Goal: Communication & Community: Answer question/provide support

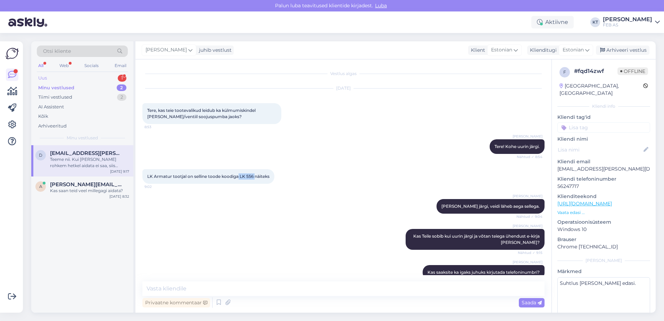
scroll to position [30, 0]
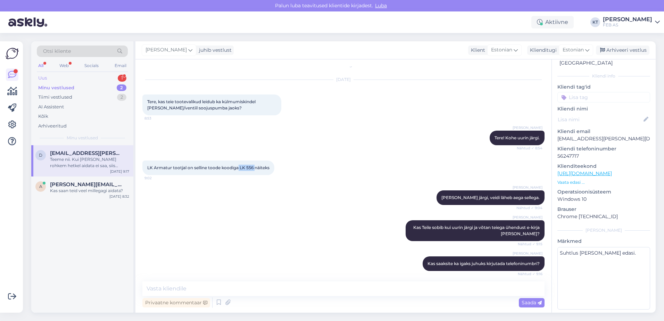
click at [78, 80] on div "Uus 1" at bounding box center [82, 78] width 91 height 10
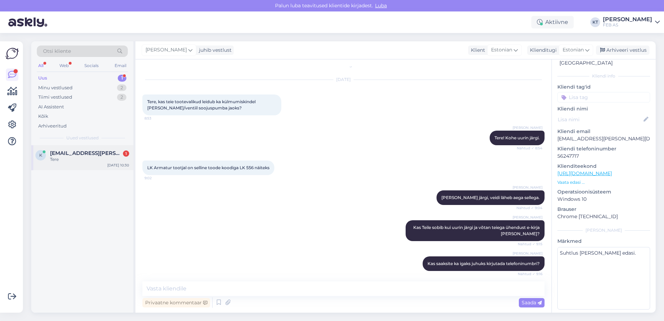
click at [88, 152] on span "[EMAIL_ADDRESS][PERSON_NAME][DOMAIN_NAME]" at bounding box center [86, 153] width 72 height 6
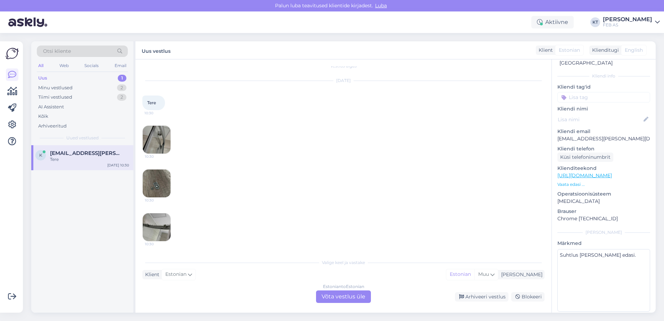
click at [331, 289] on div "Estonian to Estonian" at bounding box center [343, 286] width 41 height 6
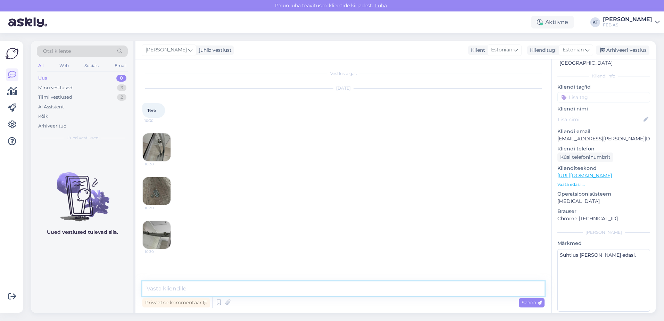
click at [230, 295] on textarea at bounding box center [343, 288] width 402 height 15
type textarea "Tere! Kuidas saan abiks olla?"
click at [154, 153] on img at bounding box center [157, 147] width 28 height 28
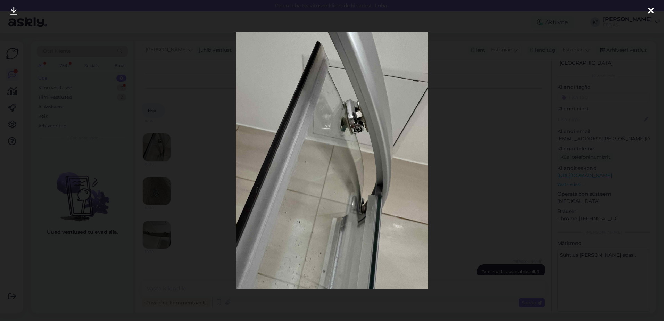
click at [648, 8] on icon at bounding box center [651, 11] width 6 height 9
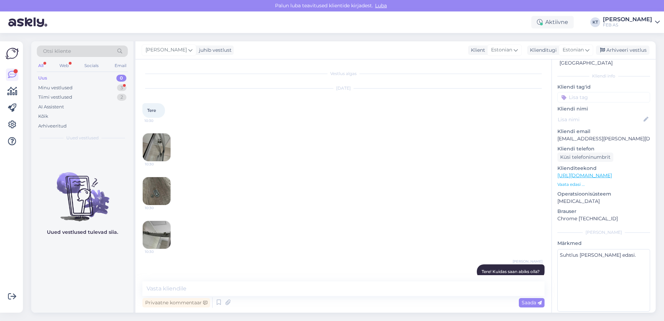
click at [158, 179] on img at bounding box center [157, 191] width 28 height 28
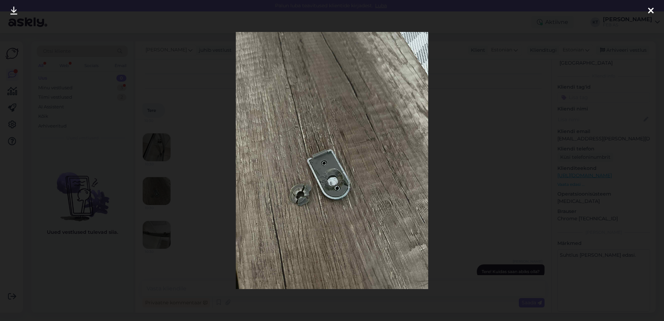
click at [651, 10] on icon at bounding box center [651, 11] width 6 height 9
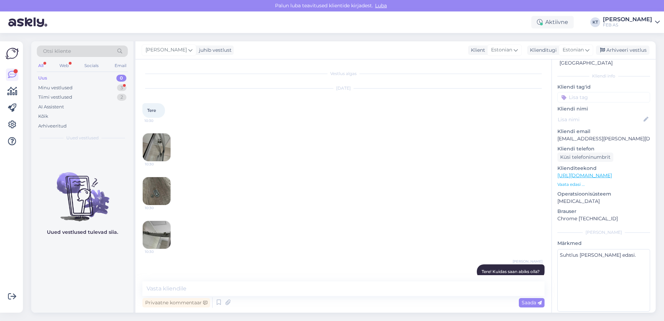
click at [176, 233] on div "[DATE] Tere 10:30 10:30 10:30 10:30" at bounding box center [343, 169] width 402 height 176
click at [168, 233] on img at bounding box center [157, 235] width 28 height 28
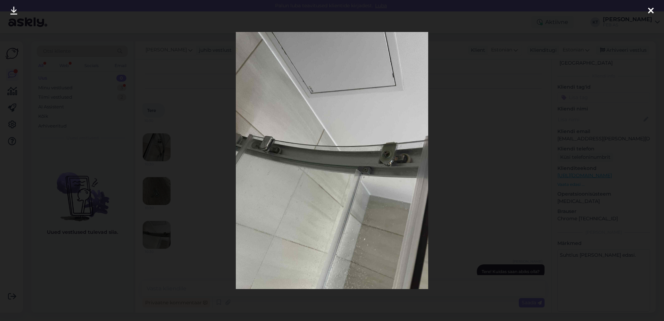
click at [655, 9] on div at bounding box center [651, 11] width 14 height 22
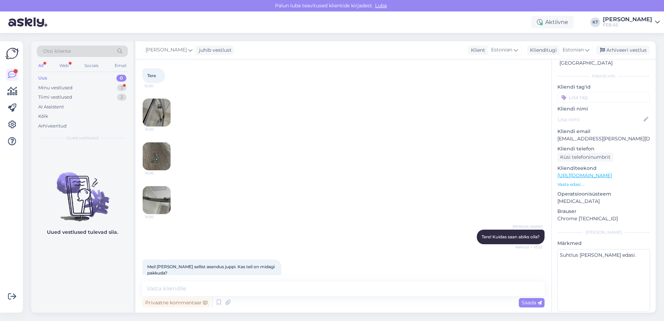
scroll to position [77, 0]
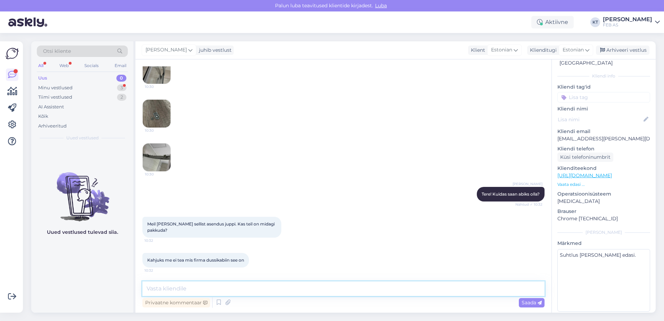
click at [292, 286] on textarea at bounding box center [343, 288] width 402 height 15
type textarea "k"
drag, startPoint x: 236, startPoint y: 288, endPoint x: 214, endPoint y: 288, distance: 21.5
click at [214, 288] on textarea "Kas saaksite tervest dušinurgast samuti pildid saata, et saaksime tuvastada [PE…" at bounding box center [343, 288] width 402 height 15
click at [392, 293] on textarea "Kas saaksite tervest dušikabiinist samuti pildid saata, et saaksime tuvastada […" at bounding box center [343, 288] width 402 height 15
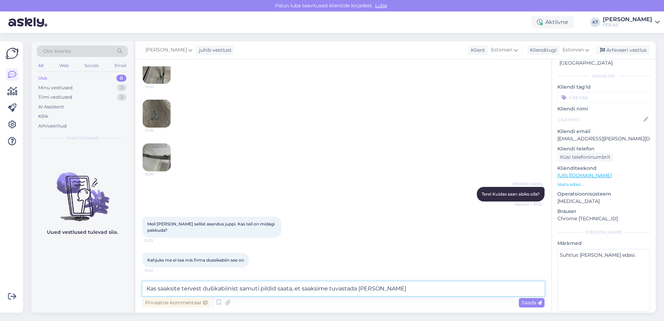
drag, startPoint x: 395, startPoint y: 290, endPoint x: 356, endPoint y: 288, distance: 39.0
click at [356, 288] on textarea "Kas saaksite tervest dušikabiinist samuti pildid saata, et saaksime tuvastada […" at bounding box center [343, 288] width 402 height 15
type textarea "Kas saaksite tervest dušikabiinist samuti pildid saata, et saaksime tuvastada."
click at [316, 288] on textarea "Kas saaksite tervest dušikabiinist samuti pildid saata, et saaksime tuvastada." at bounding box center [343, 288] width 402 height 15
click at [395, 288] on textarea "Kas saaksite tervest dušikabiinist samuti pildid saata, et saaksime tuvastada." at bounding box center [343, 288] width 402 height 15
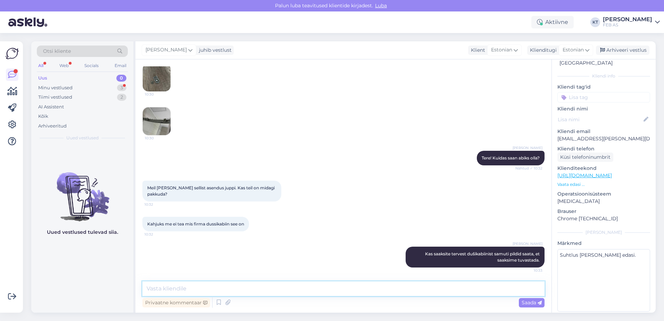
scroll to position [157, 0]
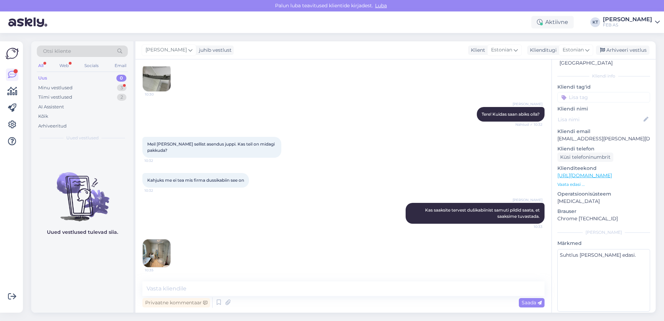
click at [163, 255] on img at bounding box center [157, 253] width 28 height 28
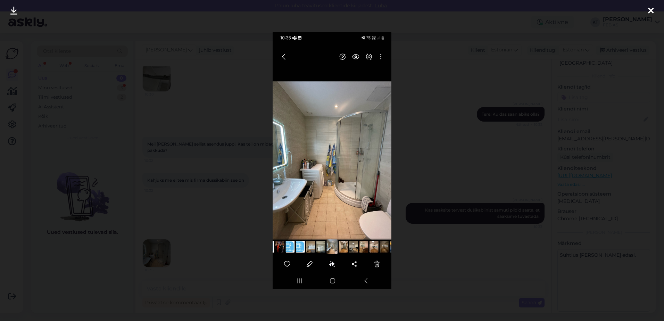
click at [652, 12] on icon at bounding box center [651, 11] width 6 height 9
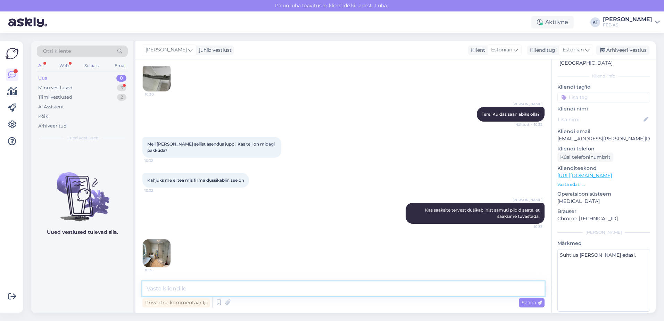
click at [181, 295] on textarea at bounding box center [343, 288] width 402 height 15
click at [161, 254] on img at bounding box center [157, 253] width 28 height 28
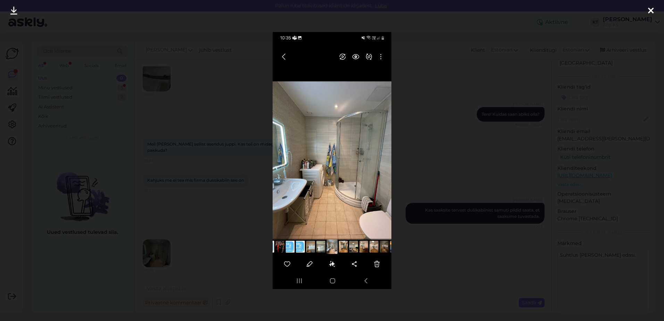
click at [433, 279] on div at bounding box center [332, 160] width 664 height 321
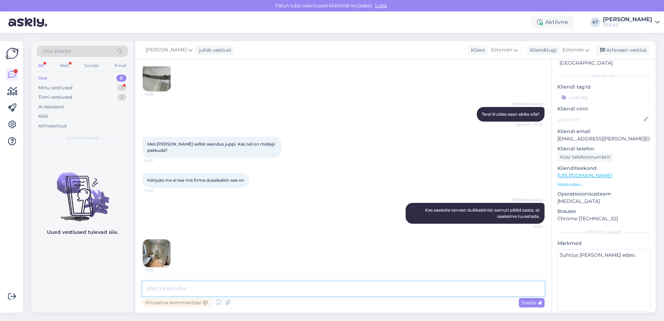
click at [225, 288] on textarea at bounding box center [343, 288] width 402 height 15
type textarea "Kas ostsite dušikabiini FEB-i poest?"
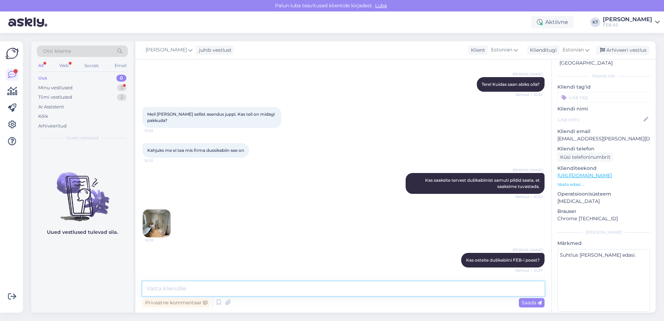
scroll to position [217, 0]
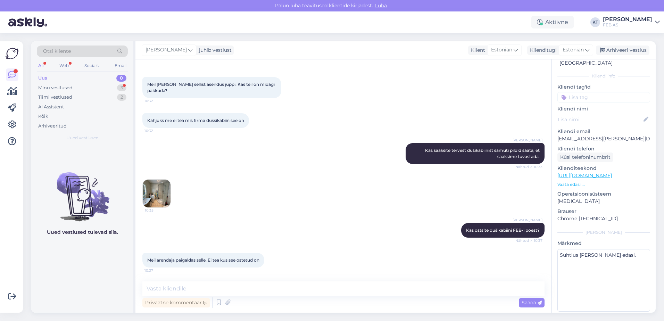
click at [273, 253] on div "Meil arendaja paigaldas selle. Ei tea kus see ostetud on 10:37" at bounding box center [343, 260] width 402 height 30
click at [287, 237] on div "[PERSON_NAME] Kas ostsite dušikabiini FEB-i poest? Nähtud ✓ 10:37" at bounding box center [343, 230] width 402 height 30
click at [154, 197] on img at bounding box center [157, 194] width 28 height 28
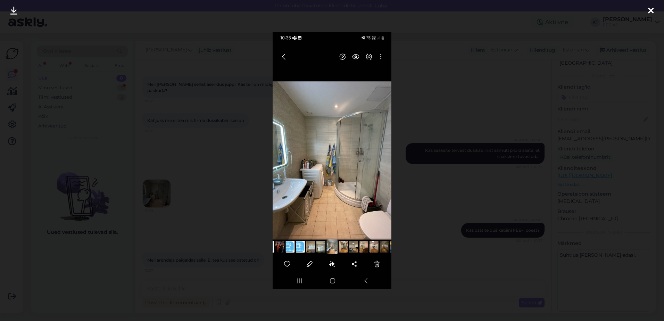
click at [447, 113] on div at bounding box center [332, 160] width 664 height 321
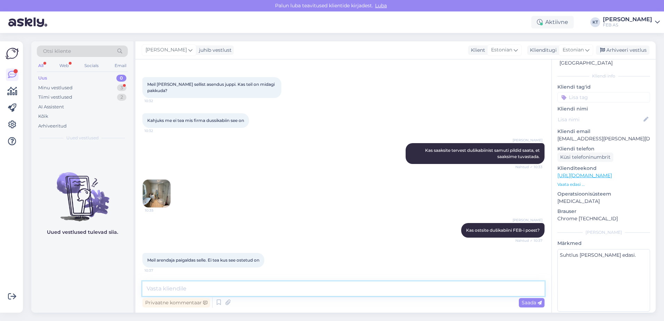
click at [276, 289] on textarea at bounding box center [343, 288] width 402 height 15
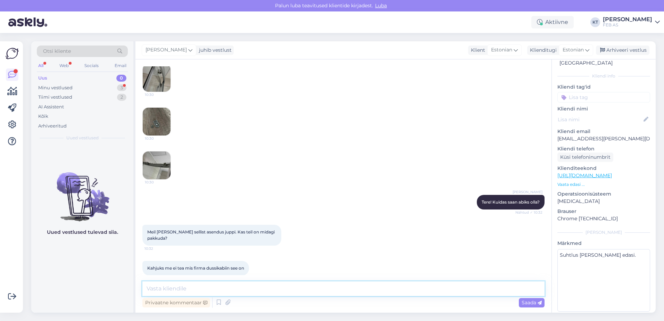
scroll to position [35, 0]
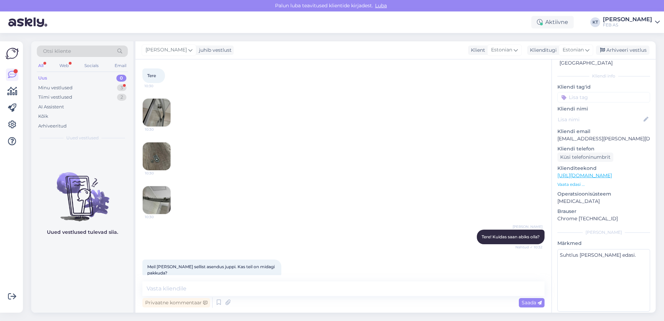
click at [160, 119] on img at bounding box center [157, 113] width 28 height 28
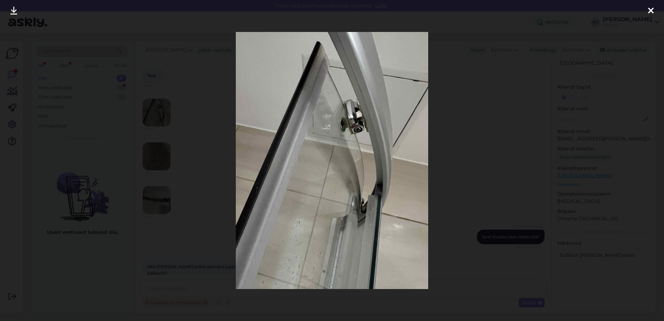
click at [650, 11] on icon at bounding box center [651, 11] width 6 height 9
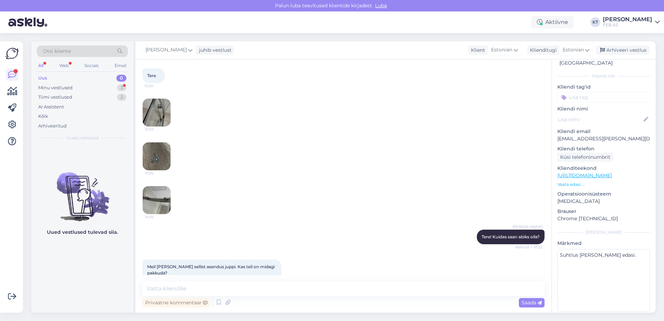
click at [162, 149] on img at bounding box center [157, 156] width 28 height 28
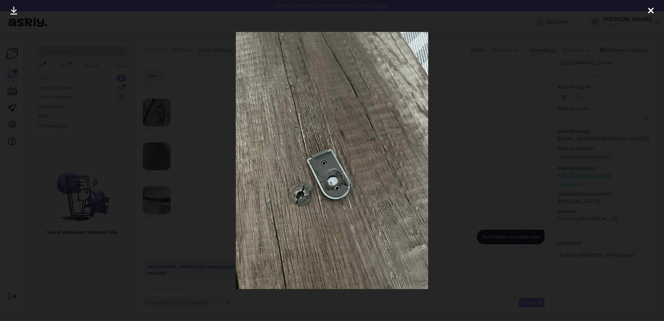
click at [648, 12] on icon at bounding box center [651, 11] width 6 height 9
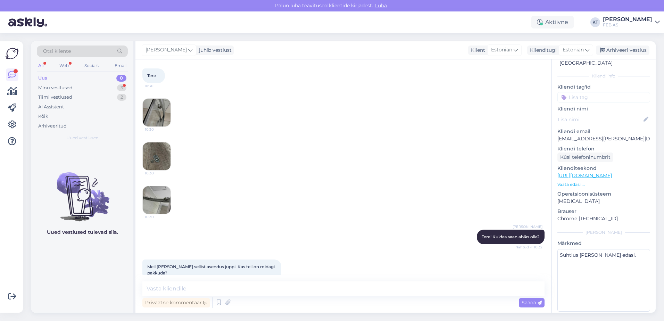
click at [163, 200] on img at bounding box center [157, 200] width 28 height 28
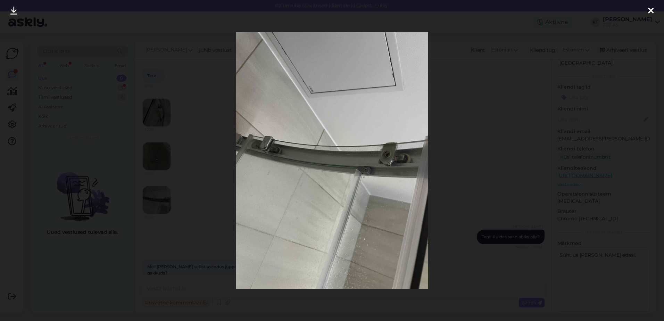
click at [653, 11] on icon at bounding box center [651, 11] width 6 height 9
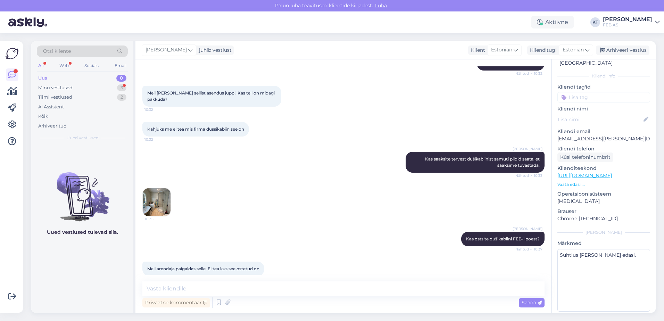
scroll to position [217, 0]
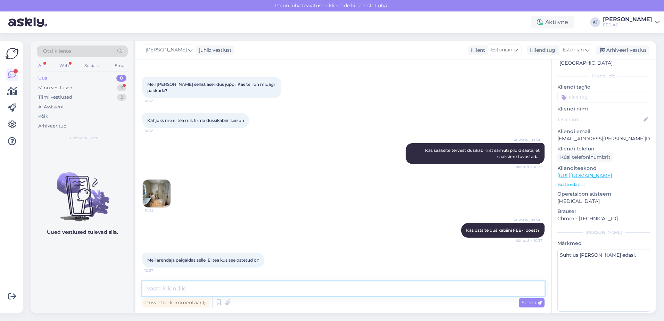
click at [325, 290] on textarea at bounding box center [343, 288] width 402 height 15
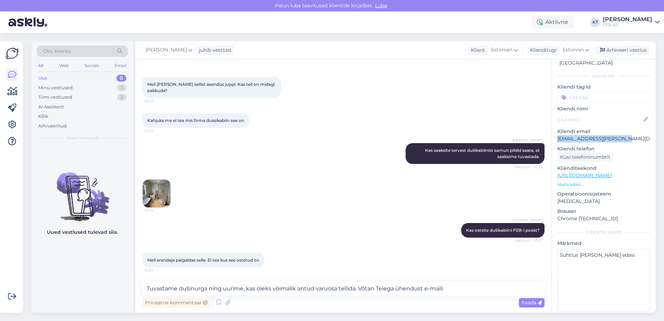
drag, startPoint x: 626, startPoint y: 131, endPoint x: 556, endPoint y: 133, distance: 69.5
click at [556, 133] on div "f # fattwxe3 Online [GEOGRAPHIC_DATA], [GEOGRAPHIC_DATA] Kliendi info Kliendi t…" at bounding box center [604, 175] width 104 height 293
copy p "[EMAIL_ADDRESS][PERSON_NAME][DOMAIN_NAME]"
click at [460, 291] on textarea "Tuvastame dušinurga ning uurime, kas oleks võimalik antud varuosa tellida. Võta…" at bounding box center [343, 288] width 402 height 15
paste textarea "[EMAIL_ADDRESS][PERSON_NAME][DOMAIN_NAME]"
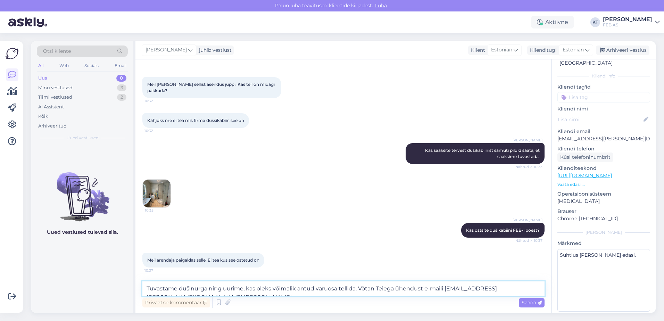
type textarea "Tuvastame dušinurga ning uurime, kas oleks võimalik antud varuosa tellida. Võta…"
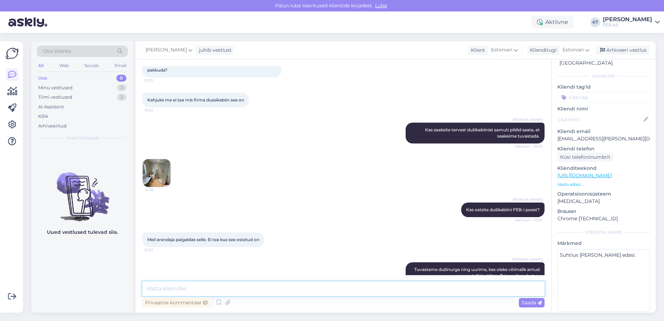
scroll to position [259, 0]
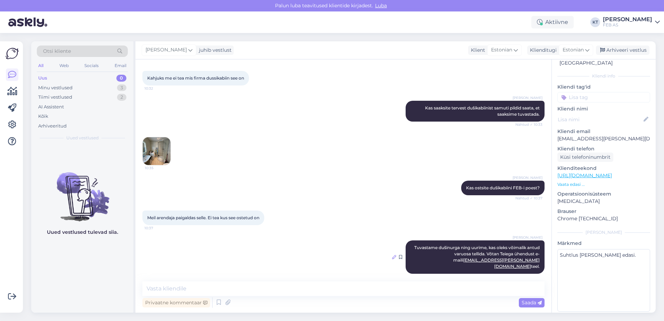
click at [392, 255] on icon at bounding box center [394, 257] width 4 height 4
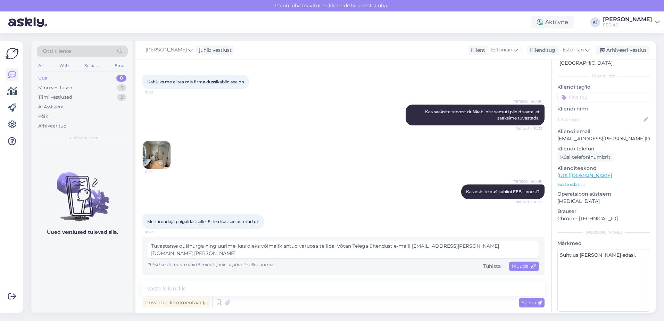
click at [202, 246] on textarea "Tuvastame dušinurga ning uurime, kas oleks võimalik antud varuosa tellida. Võta…" at bounding box center [343, 250] width 391 height 18
drag, startPoint x: 203, startPoint y: 246, endPoint x: 190, endPoint y: 246, distance: 12.9
click at [190, 246] on textarea "Tuvastame dušinurga ning uurime, kas oleks võimalik antud varuosa tellida. Võta…" at bounding box center [343, 250] width 391 height 18
type textarea "Tuvastame dušikabiini ning uurime, kas oleks võimalik antud varuosa tellida. Võ…"
click at [512, 265] on span "Muuda" at bounding box center [524, 266] width 24 height 6
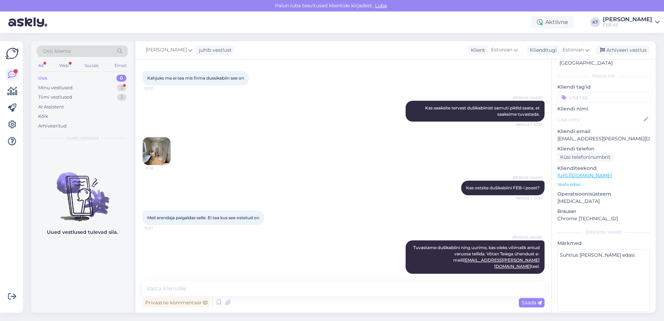
scroll to position [289, 0]
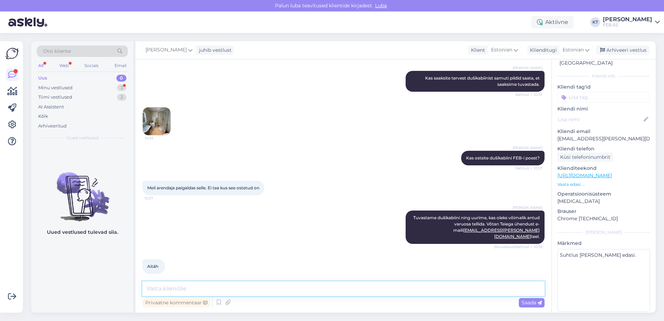
click at [203, 283] on textarea at bounding box center [343, 288] width 402 height 15
click at [217, 300] on icon at bounding box center [219, 302] width 8 height 10
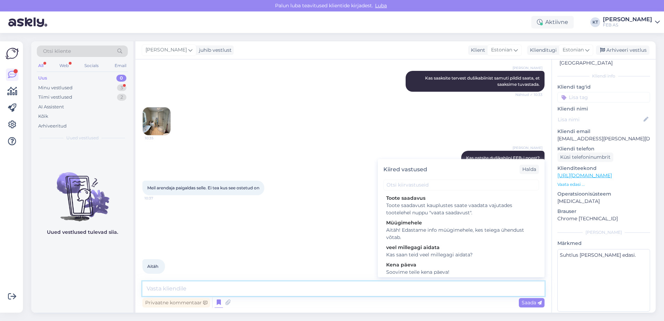
click at [200, 288] on textarea at bounding box center [343, 288] width 402 height 15
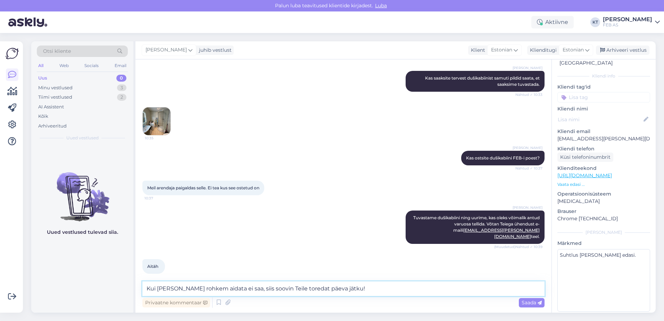
click at [340, 290] on textarea "Kui [PERSON_NAME] rohkem aidata ei saa, siis soovin Teile toredat päeva jätku!" at bounding box center [343, 288] width 402 height 15
type textarea "Kui [PERSON_NAME] rohkem aidata ei saa, siis soovin Teile toredat päeva jätku!"
click at [530, 305] on span "Saada" at bounding box center [532, 302] width 20 height 6
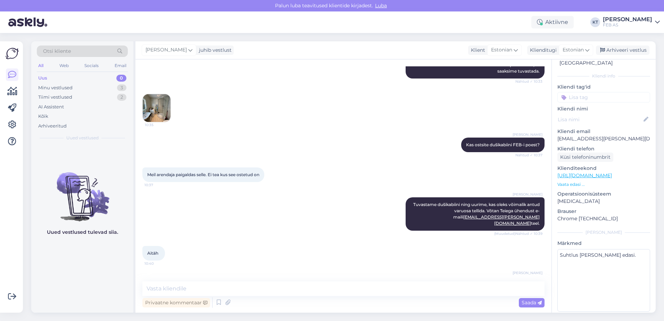
scroll to position [325, 0]
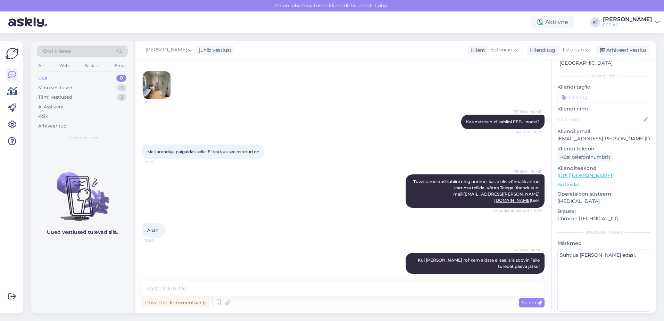
click at [147, 83] on img at bounding box center [157, 85] width 28 height 28
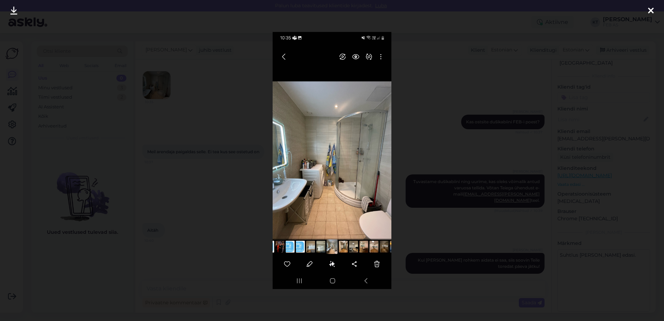
click at [235, 195] on div at bounding box center [332, 160] width 664 height 321
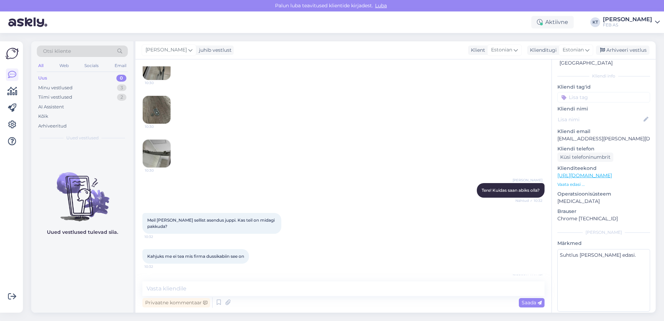
scroll to position [174, 0]
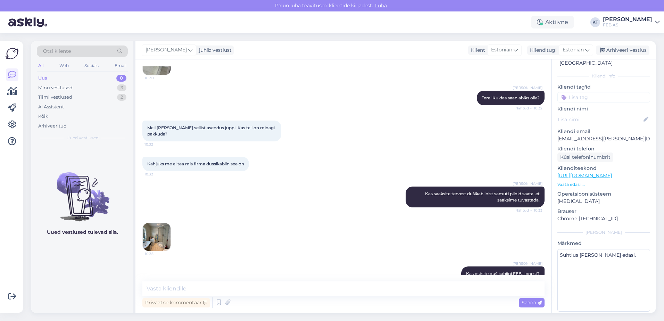
click at [168, 230] on img at bounding box center [157, 237] width 28 height 28
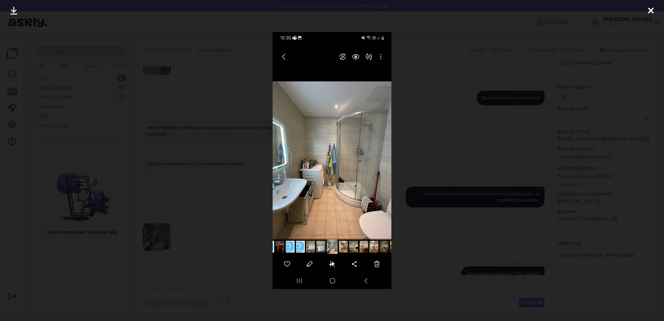
click at [226, 210] on div at bounding box center [332, 160] width 664 height 321
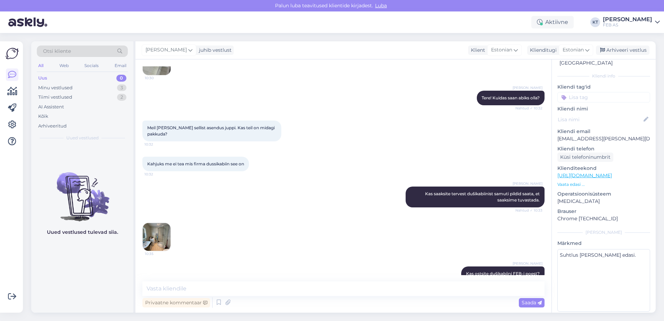
click at [147, 233] on img at bounding box center [157, 237] width 28 height 28
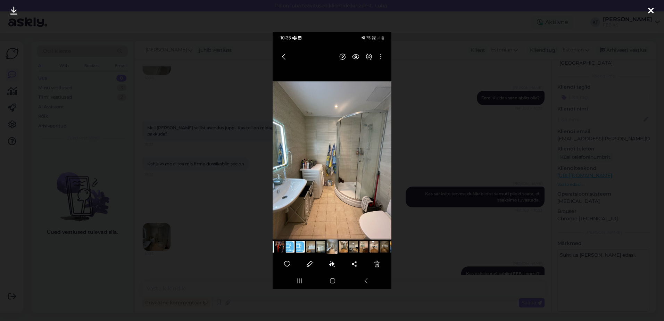
click at [213, 227] on div at bounding box center [332, 160] width 664 height 321
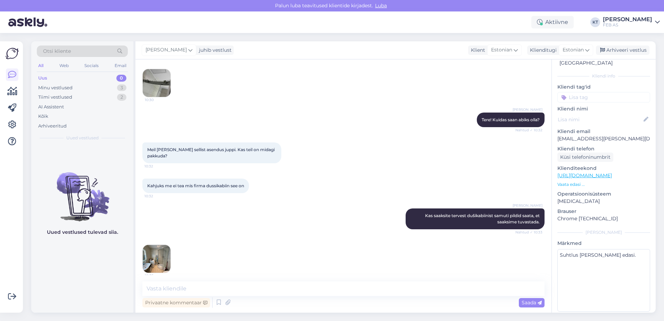
scroll to position [0, 0]
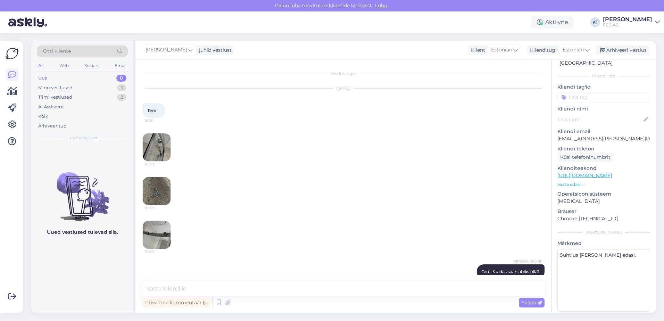
click at [170, 148] on img at bounding box center [157, 147] width 28 height 28
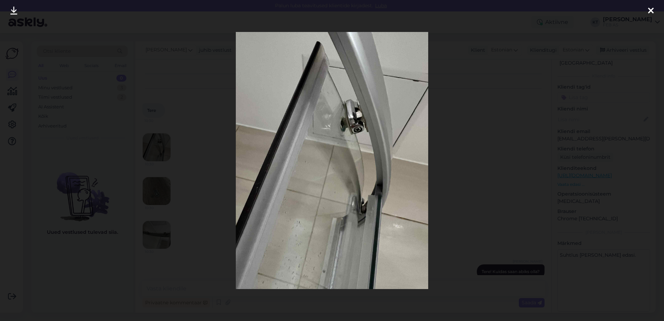
click at [652, 7] on icon at bounding box center [651, 11] width 6 height 9
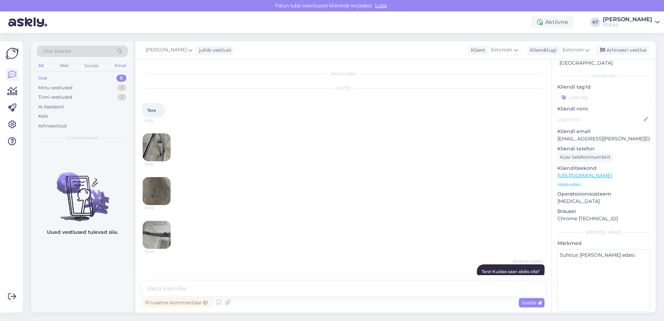
click at [160, 185] on img at bounding box center [157, 191] width 28 height 28
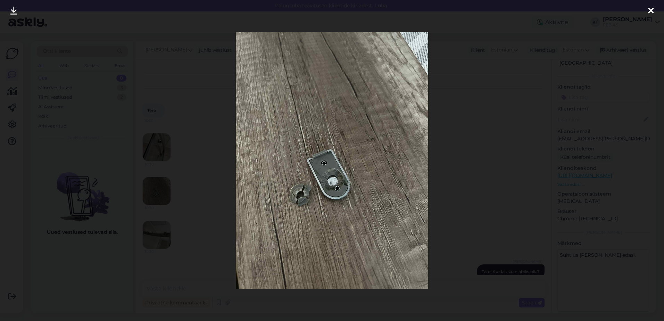
click at [649, 8] on icon at bounding box center [651, 11] width 6 height 9
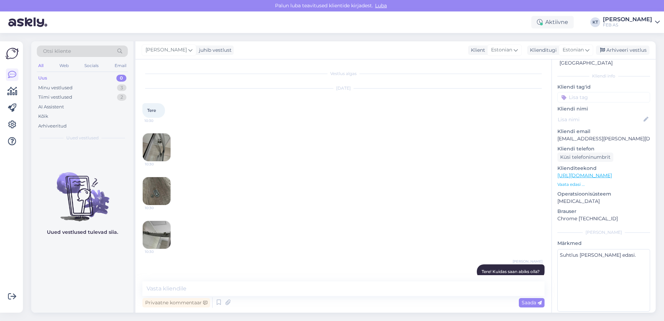
click at [159, 234] on img at bounding box center [157, 235] width 28 height 28
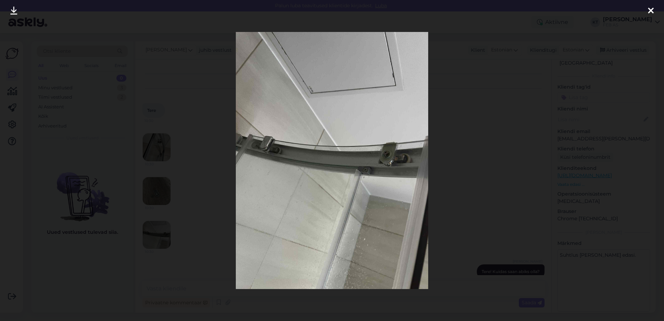
click at [652, 11] on icon at bounding box center [651, 11] width 6 height 9
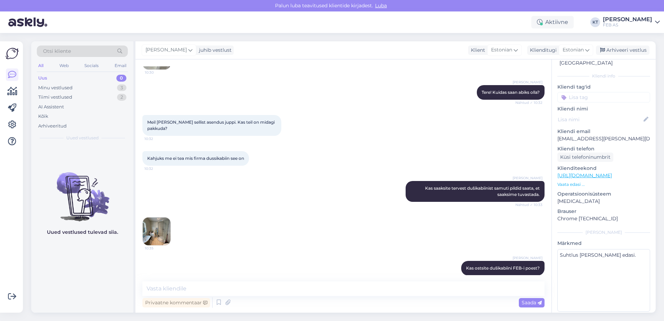
scroll to position [278, 0]
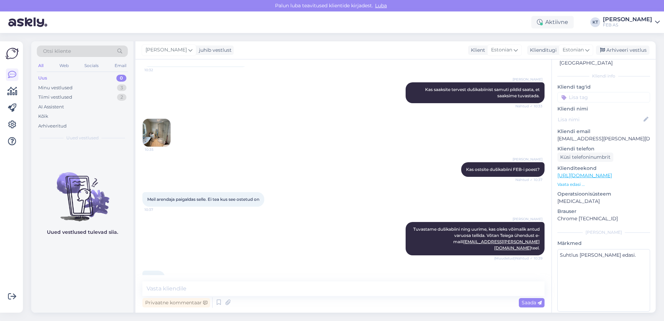
click at [151, 132] on img at bounding box center [157, 133] width 28 height 28
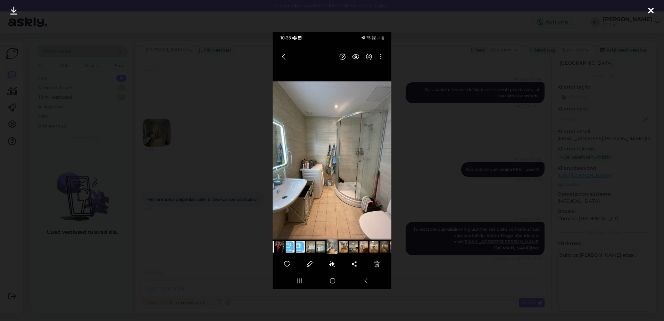
click at [649, 7] on icon at bounding box center [651, 11] width 6 height 9
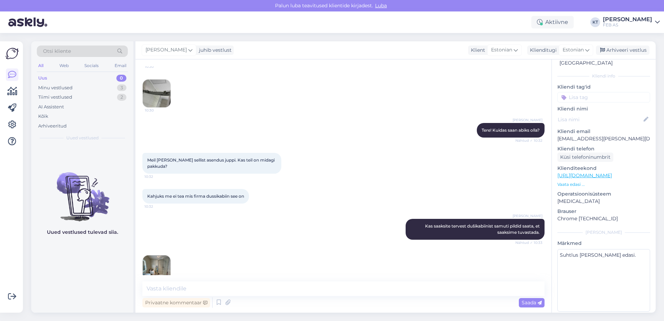
scroll to position [221, 0]
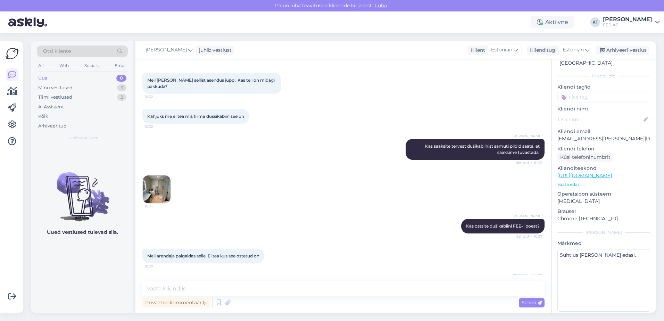
click at [155, 193] on img at bounding box center [157, 189] width 28 height 28
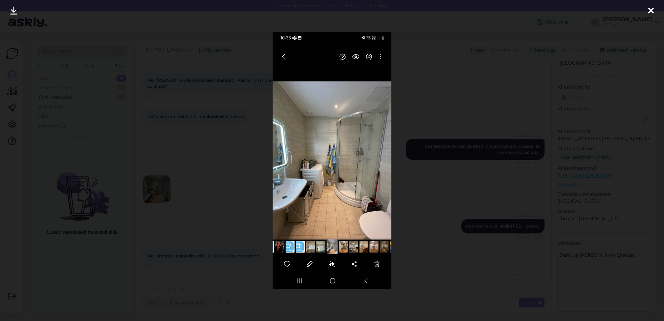
click at [649, 11] on icon at bounding box center [651, 11] width 6 height 9
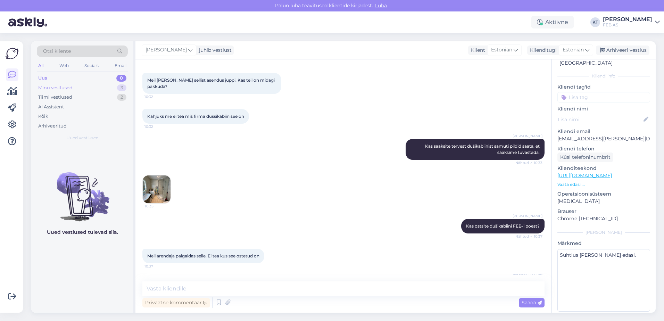
click at [90, 86] on div "Minu vestlused 3" at bounding box center [82, 88] width 91 height 10
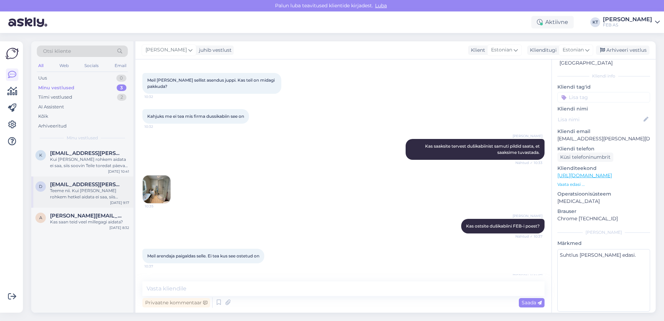
click at [73, 199] on div "Teeme nii. Kui [PERSON_NAME] rohkem hetkel aidata ei saa, siis soovin Teile tor…" at bounding box center [89, 194] width 79 height 13
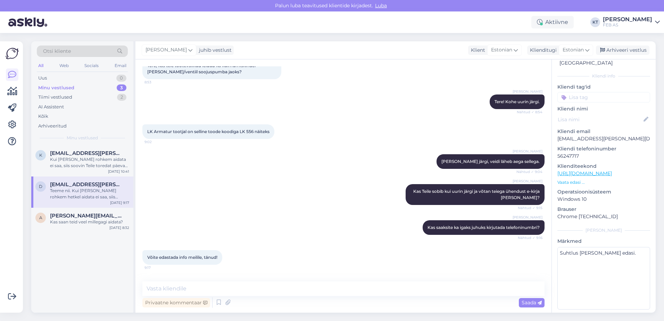
scroll to position [78, 0]
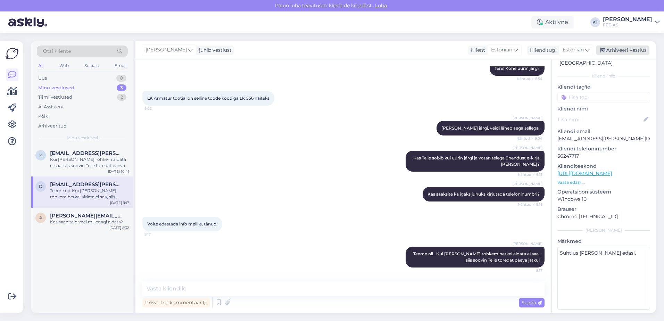
click at [639, 48] on div "Arhiveeri vestlus" at bounding box center [622, 50] width 53 height 9
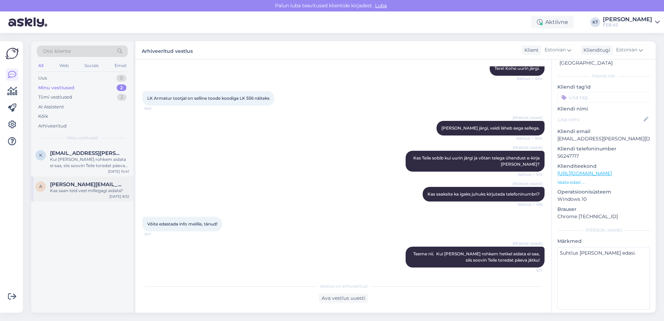
click at [90, 188] on div "Kas saan teid veel millegagi aidata?" at bounding box center [89, 191] width 79 height 6
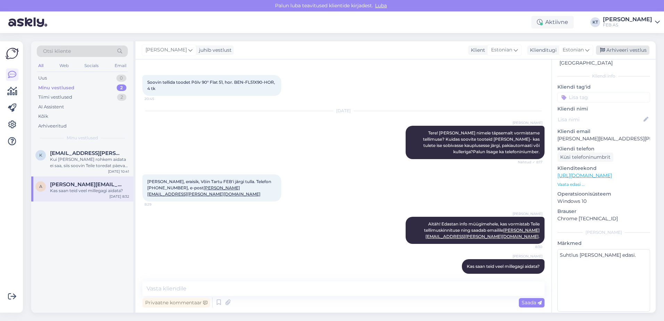
click at [605, 52] on icon at bounding box center [602, 50] width 5 height 5
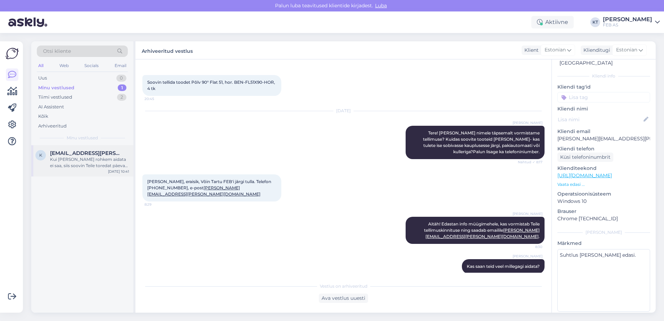
click at [60, 162] on div "Kui [PERSON_NAME] rohkem aidata ei saa, siis soovin Teile toredat päeva jätku!" at bounding box center [89, 162] width 79 height 13
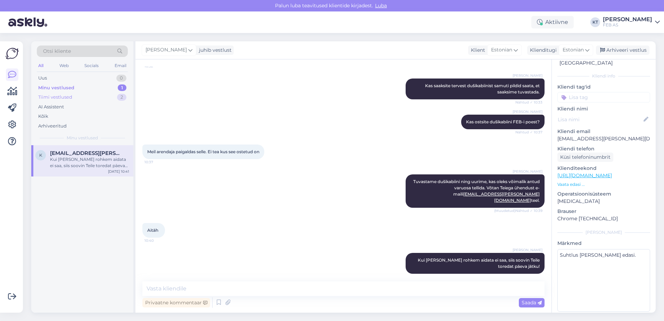
click at [73, 94] on div "Tiimi vestlused 2" at bounding box center [82, 97] width 91 height 10
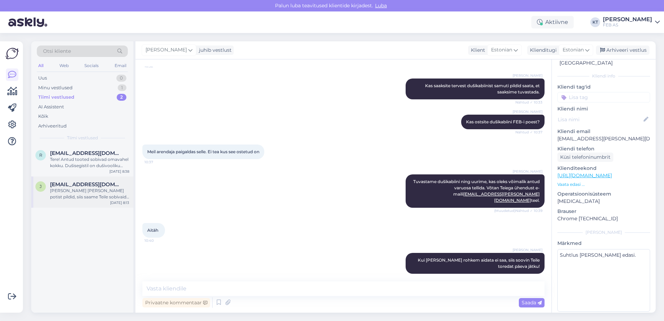
click at [72, 185] on span "[EMAIL_ADDRESS][DOMAIN_NAME]" at bounding box center [86, 184] width 72 height 6
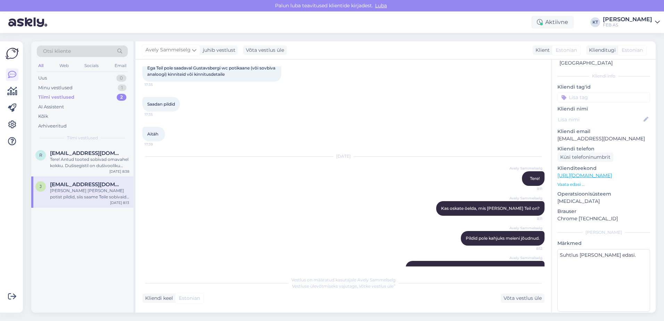
scroll to position [95, 0]
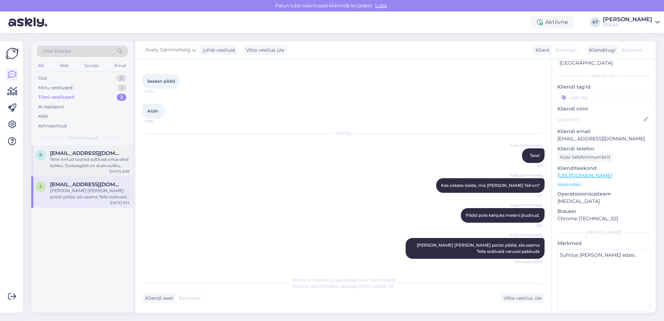
click at [71, 154] on span "[EMAIL_ADDRESS][DOMAIN_NAME]" at bounding box center [86, 153] width 72 height 6
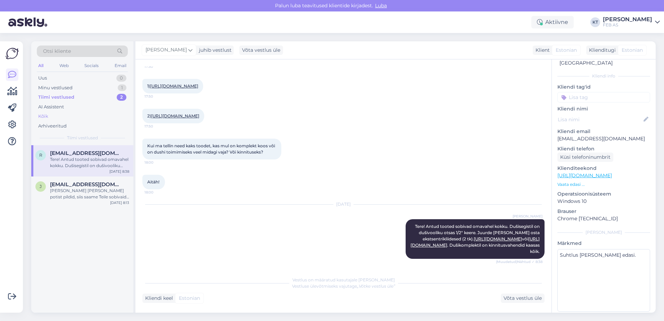
scroll to position [103, 0]
click at [72, 91] on div "Minu vestlused 1" at bounding box center [82, 88] width 91 height 10
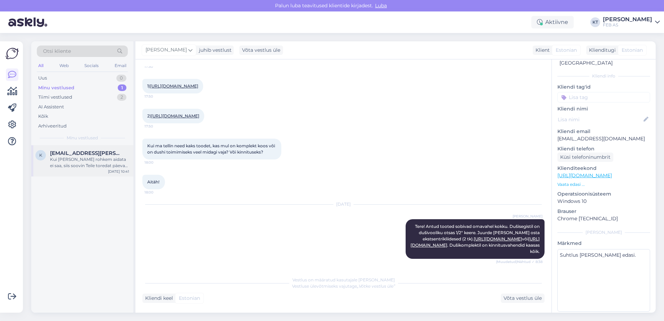
click at [93, 151] on span "[EMAIL_ADDRESS][PERSON_NAME][DOMAIN_NAME]" at bounding box center [86, 153] width 72 height 6
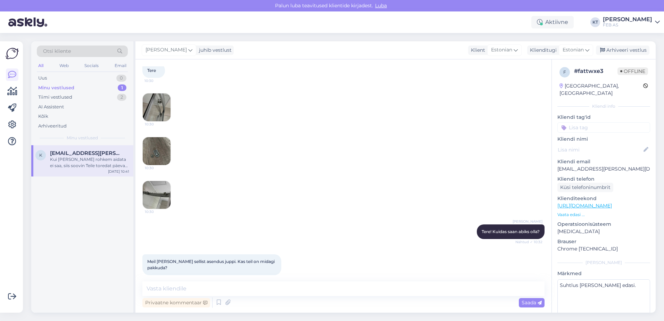
scroll to position [0, 0]
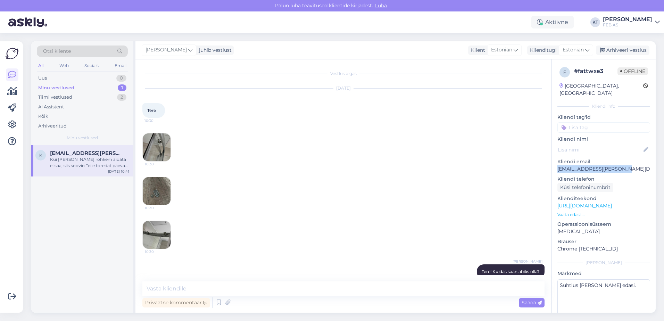
drag, startPoint x: 624, startPoint y: 161, endPoint x: 556, endPoint y: 162, distance: 68.4
click at [556, 162] on div "f # fattwxe3 Offline [GEOGRAPHIC_DATA], [GEOGRAPHIC_DATA] Kliendi info Kliendi …" at bounding box center [604, 205] width 104 height 293
copy p "[EMAIL_ADDRESS][PERSON_NAME][DOMAIN_NAME]"
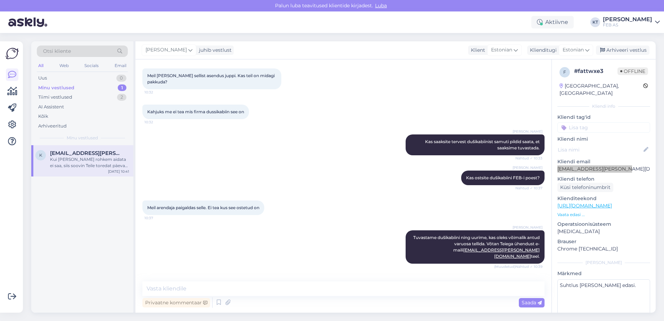
scroll to position [247, 0]
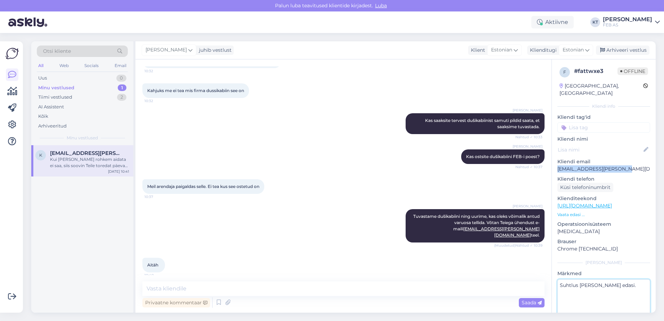
click at [598, 295] on textarea "Suhtlus [PERSON_NAME] edasi." at bounding box center [604, 310] width 93 height 63
type textarea "suhtlus [PERSON_NAME] edasi"
click at [605, 44] on div "[PERSON_NAME] juhib vestlust Klient [DEMOGRAPHIC_DATA] Klienditugi [DEMOGRAPHIC…" at bounding box center [395, 50] width 520 height 18
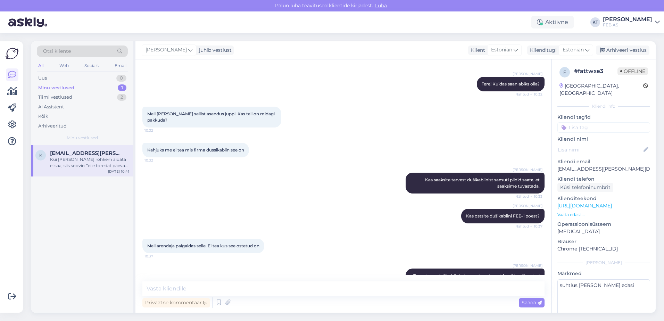
scroll to position [178, 0]
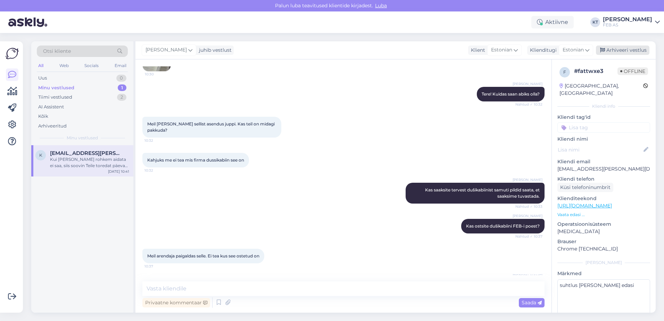
click at [609, 52] on div "Arhiveeri vestlus" at bounding box center [622, 50] width 53 height 9
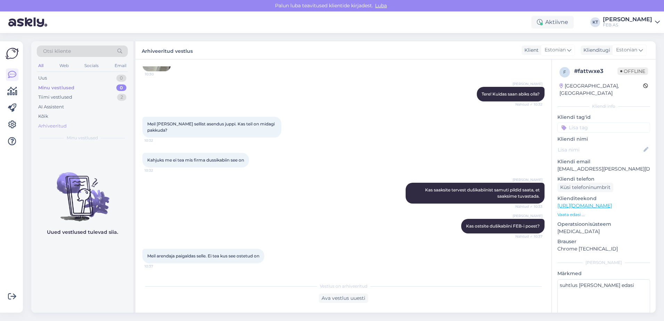
click at [57, 125] on div "Arhiveeritud" at bounding box center [52, 126] width 28 height 7
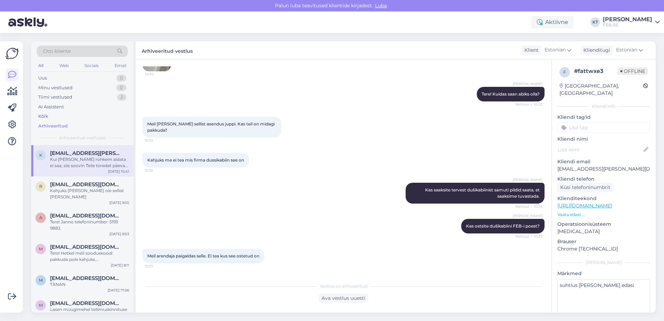
click at [101, 47] on div "Otsi kliente" at bounding box center [82, 51] width 91 height 11
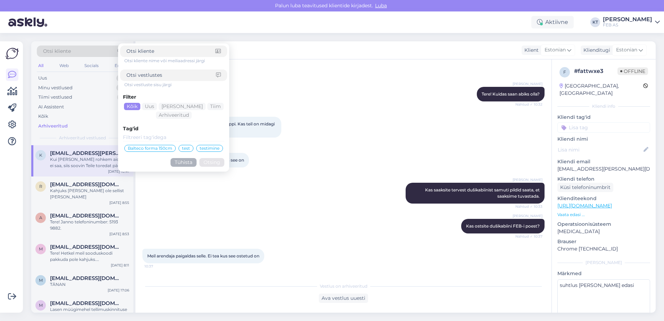
click at [98, 49] on div "Otsi kliente" at bounding box center [82, 51] width 91 height 11
click at [91, 53] on div "Otsi kliente" at bounding box center [82, 51] width 91 height 11
click at [143, 53] on input at bounding box center [170, 51] width 89 height 7
click at [145, 72] on input at bounding box center [171, 75] width 90 height 7
type input "K500"
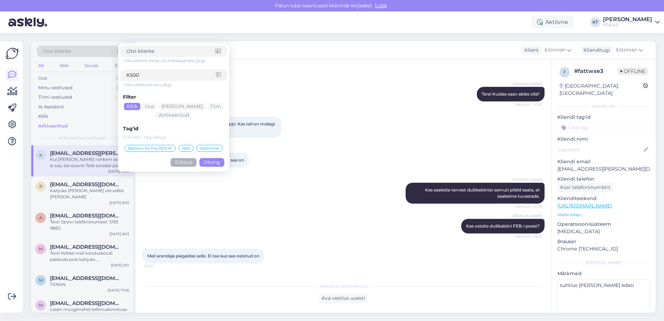
click button "Otsing" at bounding box center [211, 162] width 25 height 9
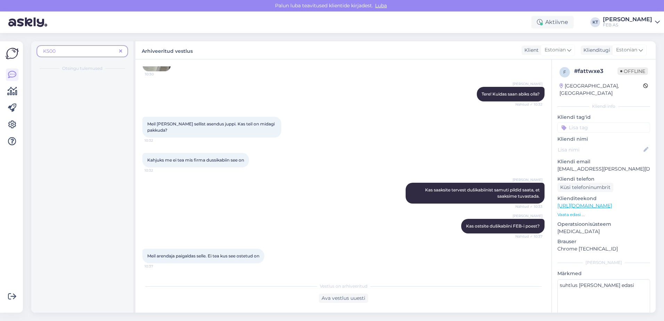
click at [90, 52] on span "K500" at bounding box center [79, 51] width 73 height 7
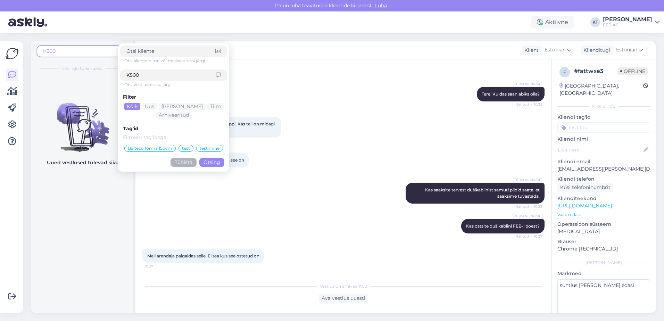
click at [110, 57] on div "K500 Otsi kliente nime või meiliaadressi järgi K500 Otsi vestluste sisu järgi F…" at bounding box center [82, 54] width 91 height 16
click at [191, 163] on button "Tühista" at bounding box center [184, 162] width 26 height 9
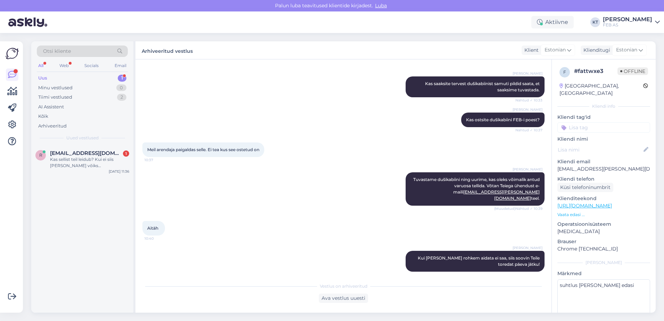
scroll to position [284, 0]
click at [112, 161] on div "Kas sellist teil leidub? Kui ei siis [PERSON_NAME] võiks [PERSON_NAME]?" at bounding box center [89, 162] width 79 height 13
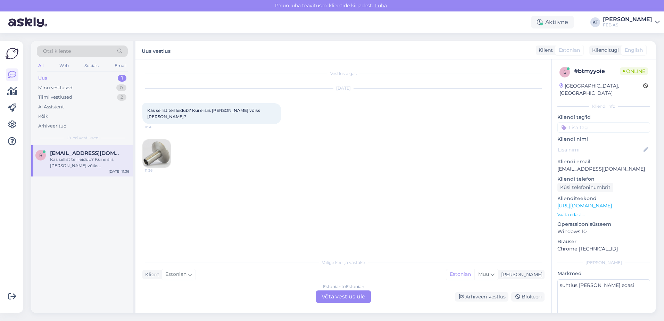
click at [161, 153] on img at bounding box center [157, 154] width 28 height 28
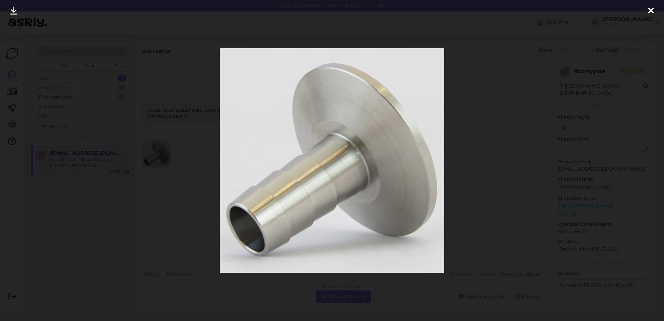
click at [647, 10] on div at bounding box center [651, 11] width 14 height 22
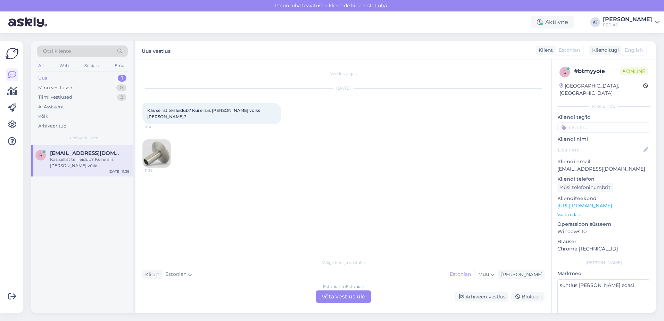
click at [333, 294] on div "Estonian to Estonian Võta vestlus üle" at bounding box center [343, 296] width 55 height 13
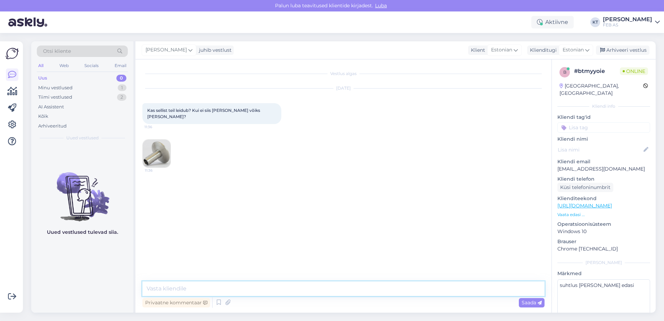
click at [284, 288] on textarea at bounding box center [343, 288] width 402 height 15
type textarea "K"
click at [205, 284] on textarea at bounding box center [343, 288] width 402 height 15
type textarea "K"
type textarea "O"
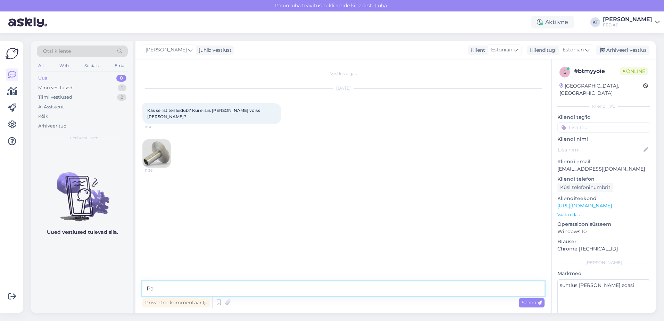
type textarea "P"
type textarea "Y"
type textarea "Tere! Palun täpsustage, millise [PERSON_NAME] varuosaga täpsemalt tegu?"
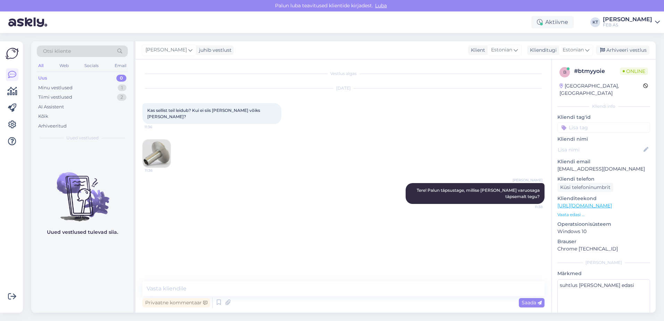
click at [251, 225] on div "Vestlus algas [DATE] Kas sellist teil leidub? Kui ei siis [PERSON_NAME] võiks […" at bounding box center [346, 170] width 409 height 209
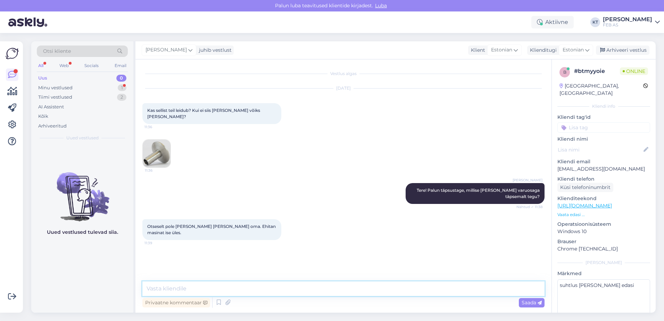
click at [184, 288] on textarea at bounding box center [343, 288] width 402 height 15
click at [184, 287] on textarea at bounding box center [343, 288] width 402 height 15
click at [216, 290] on textarea at bounding box center [343, 288] width 402 height 15
click at [254, 287] on textarea at bounding box center [343, 288] width 402 height 15
paste textarea "Kas oskate öelda toote nimetuse või koodi, et saaksime teid paremini aidata"
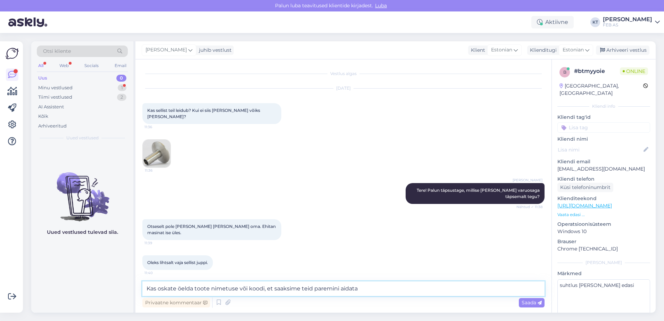
click at [237, 289] on textarea "Kas oskate öelda toote nimetuse või koodi, et saaksime teid paremini aidata" at bounding box center [343, 288] width 402 height 15
click at [366, 290] on textarea "Kas oskate öelda toote nimetust või koodi, et saaksime teid paremini aidata" at bounding box center [343, 288] width 402 height 15
drag, startPoint x: 372, startPoint y: 287, endPoint x: 146, endPoint y: 291, distance: 225.8
click at [146, 291] on textarea "Kas oskate öelda toote nimetust või koodi, et saaksime teid paremini aidata" at bounding box center [343, 288] width 402 height 15
type textarea "K"
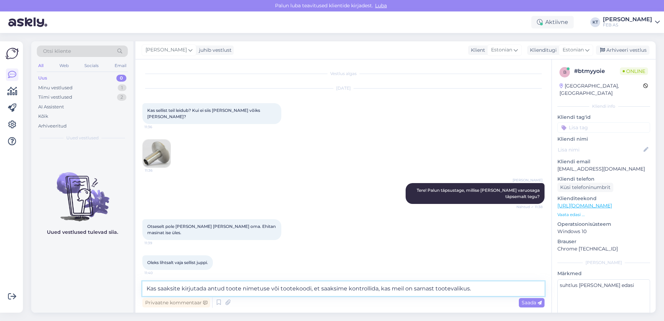
type textarea "Kas saaksite kirjutada antud toote nimetuse või tootekoodi, et saaksime kontrol…"
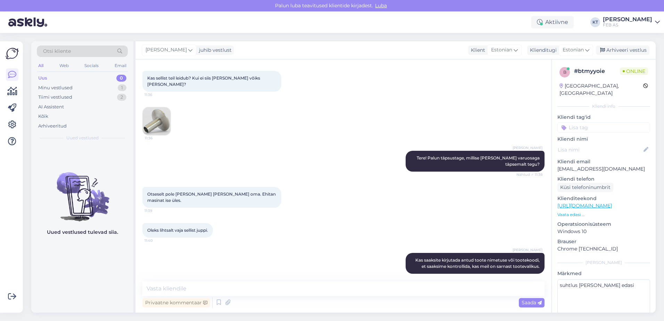
click at [324, 215] on div "Oleks lihtsalt vaja sellist juppi. 11:40" at bounding box center [343, 230] width 402 height 30
click at [282, 283] on textarea at bounding box center [343, 288] width 402 height 15
type textarea "V"
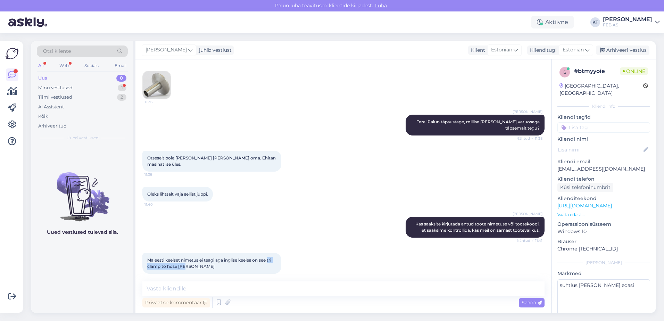
drag, startPoint x: 187, startPoint y: 259, endPoint x: 272, endPoint y: 255, distance: 85.2
click at [272, 257] on span "Ma eesti keelset nimetus ei teagi aga inglise keeles on see tri clamp to hose […" at bounding box center [209, 262] width 125 height 11
drag, startPoint x: 272, startPoint y: 255, endPoint x: 218, endPoint y: 263, distance: 54.4
click at [218, 263] on div "Ma eesti keelset nimetus ei teagi aga inglise keeles on see tri clamp to hose […" at bounding box center [211, 263] width 139 height 21
drag, startPoint x: 202, startPoint y: 263, endPoint x: 271, endPoint y: 253, distance: 69.8
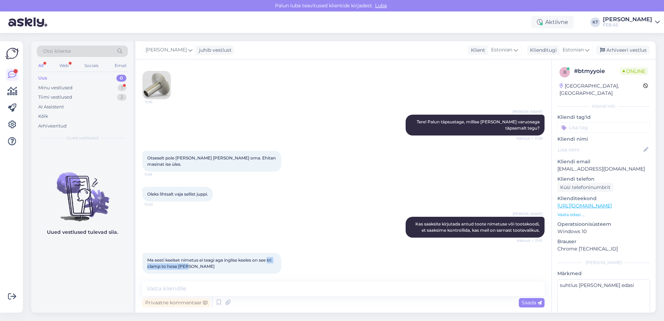
click at [271, 253] on div "Ma eesti keelset nimetus ei teagi aga inglise keeles on see tri clamp to hose […" at bounding box center [211, 263] width 139 height 21
copy span "tri clamp to hose [PERSON_NAME]"
click at [163, 74] on img at bounding box center [157, 85] width 28 height 28
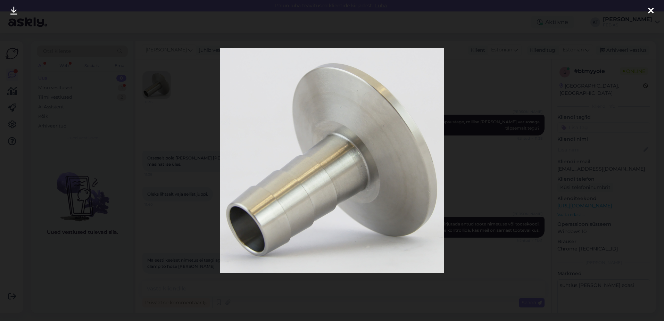
click at [646, 8] on div at bounding box center [651, 11] width 14 height 22
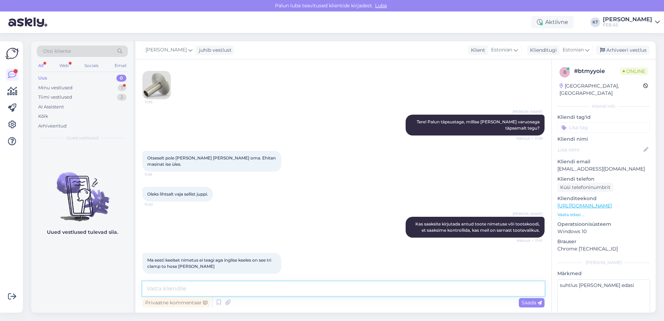
click at [267, 286] on textarea at bounding box center [343, 288] width 402 height 15
type textarea "[PERSON_NAME] järgi, natuke läheb aega."
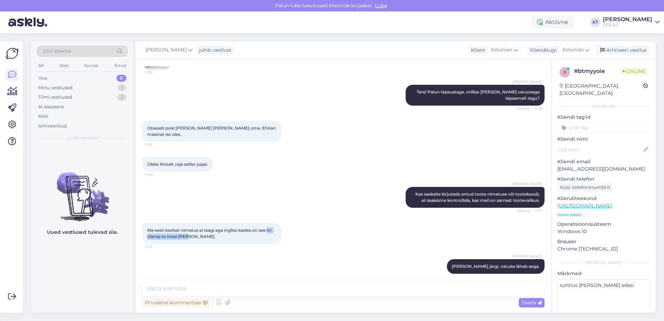
drag, startPoint x: 204, startPoint y: 230, endPoint x: 271, endPoint y: 224, distance: 67.3
click at [271, 224] on div "Ma eesti keelset nimetus ei teagi aga inglise keeles on see tri clamp to hose […" at bounding box center [211, 233] width 139 height 21
copy span "tri clamp to hose [PERSON_NAME]"
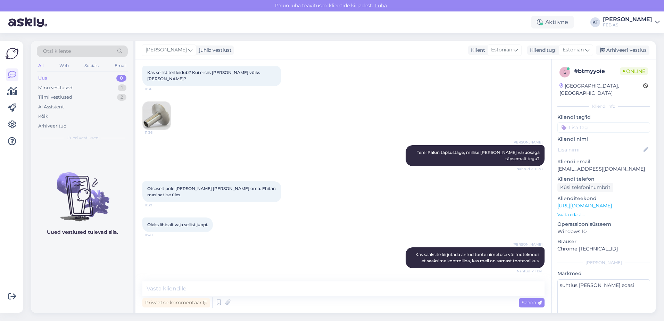
scroll to position [0, 0]
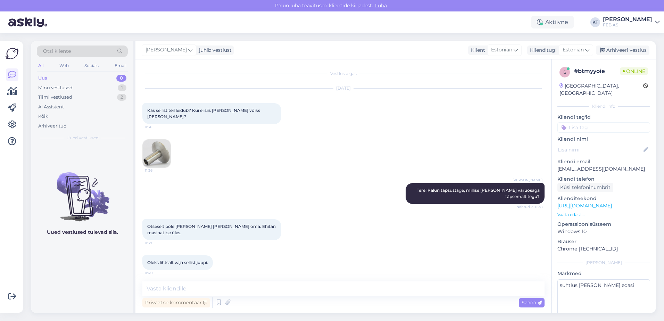
click at [145, 150] on img at bounding box center [157, 154] width 28 height 28
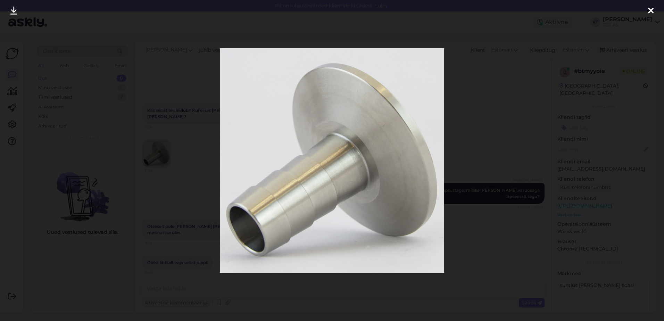
click at [653, 9] on icon at bounding box center [651, 11] width 6 height 9
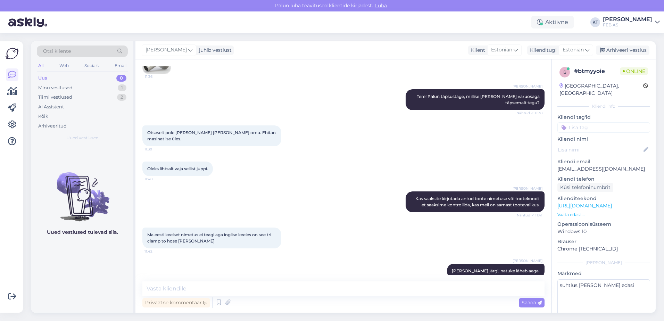
scroll to position [98, 0]
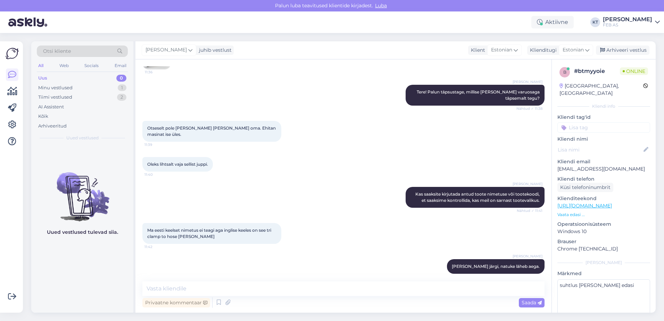
click at [270, 228] on span "Ma eesti keelset nimetus ei teagi aga inglise keeles on see tri clamp to hose […" at bounding box center [209, 233] width 125 height 11
drag, startPoint x: 270, startPoint y: 223, endPoint x: 272, endPoint y: 229, distance: 5.7
click at [272, 229] on div "Ma eesti keelset nimetus ei teagi aga inglise keeles on see tri clamp to hose […" at bounding box center [211, 233] width 139 height 21
copy div "tri clamp to hose [PERSON_NAME] 11:42"
click at [430, 237] on div "Ma eesti keelset nimetus ei teagi aga inglise keeles on see tri clamp to hose […" at bounding box center [343, 233] width 402 height 36
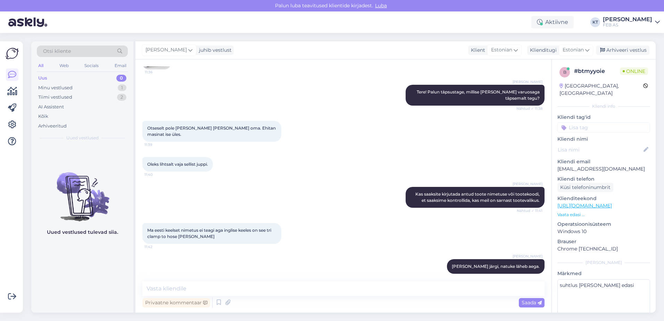
click at [329, 230] on div "Ma eesti keelset nimetus ei teagi aga inglise keeles on see tri clamp to hose […" at bounding box center [343, 233] width 402 height 36
drag, startPoint x: 187, startPoint y: 230, endPoint x: 271, endPoint y: 223, distance: 84.0
click at [271, 228] on span "Ma eesti keelset nimetus ei teagi aga inglise keeles on see tri clamp to hose […" at bounding box center [209, 233] width 125 height 11
copy span "tri clamp to hose [PERSON_NAME]"
click at [360, 215] on div "Ma eesti keelset nimetus ei teagi aga inglise keeles on see tri clamp to hose […" at bounding box center [343, 233] width 402 height 36
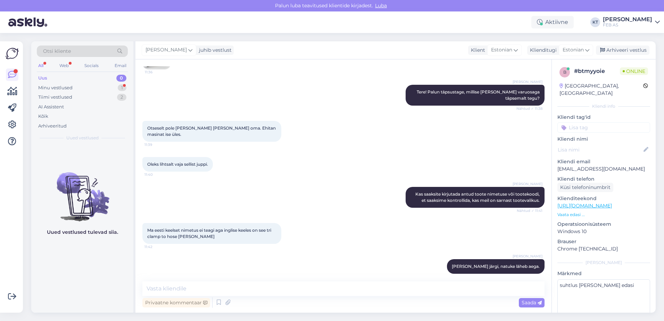
scroll to position [128, 0]
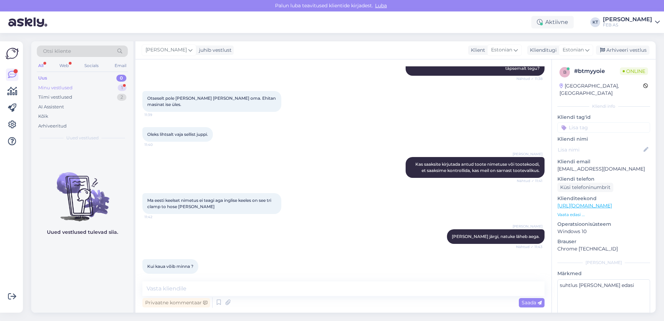
click at [64, 89] on div "Minu vestlused" at bounding box center [55, 87] width 34 height 7
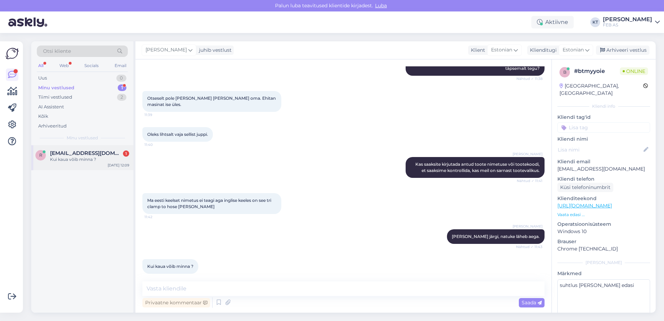
click at [64, 157] on div "Kui kaua võib minna ?" at bounding box center [89, 159] width 79 height 6
click at [254, 284] on textarea at bounding box center [343, 288] width 402 height 15
click at [255, 286] on textarea at bounding box center [343, 288] width 402 height 15
click at [253, 284] on textarea at bounding box center [343, 288] width 402 height 15
click at [251, 284] on textarea at bounding box center [343, 288] width 402 height 15
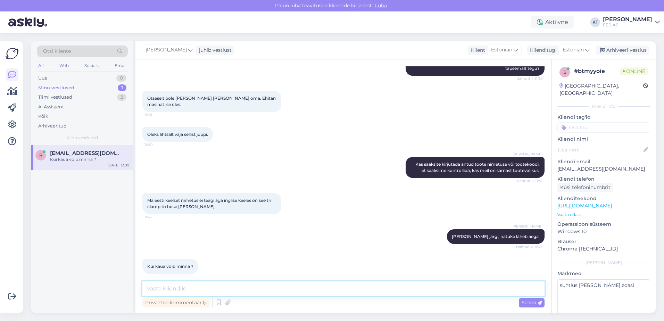
click at [324, 289] on textarea at bounding box center [343, 288] width 402 height 15
type textarea "Kahjuks meil sellist pakkuda ei ole."
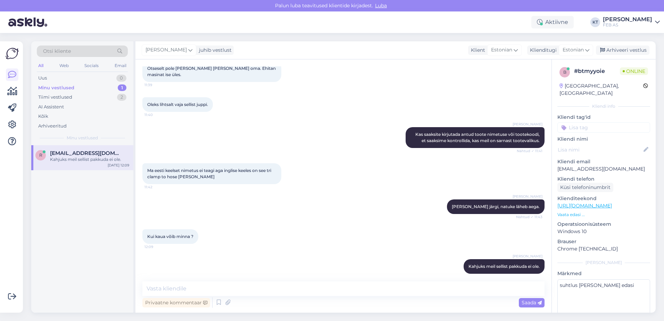
click at [405, 233] on div "Kui kaua võib minna ? 12:09" at bounding box center [343, 237] width 402 height 30
click at [58, 126] on div "Arhiveeritud" at bounding box center [52, 126] width 28 height 7
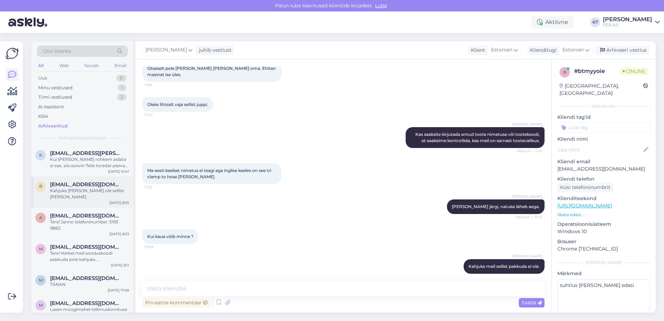
click at [90, 189] on div "Kahjuks [PERSON_NAME] ole sellist [PERSON_NAME]" at bounding box center [89, 194] width 79 height 13
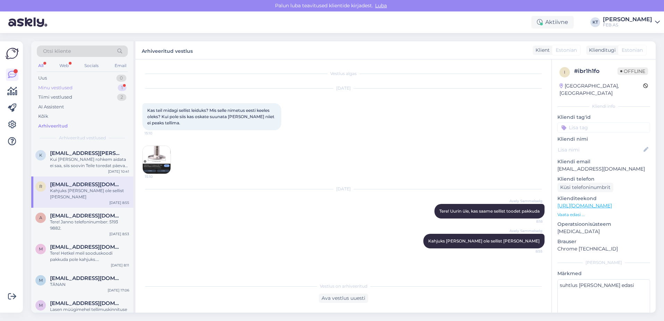
click at [67, 88] on div "Minu vestlused" at bounding box center [55, 87] width 34 height 7
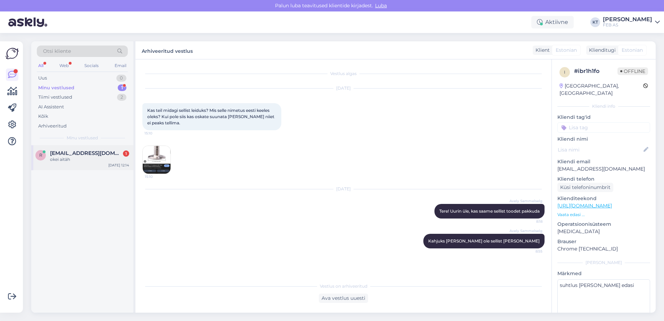
click at [67, 148] on div "r [EMAIL_ADDRESS][DOMAIN_NAME] 1 [PERSON_NAME] [DATE] 12:14" at bounding box center [82, 157] width 102 height 25
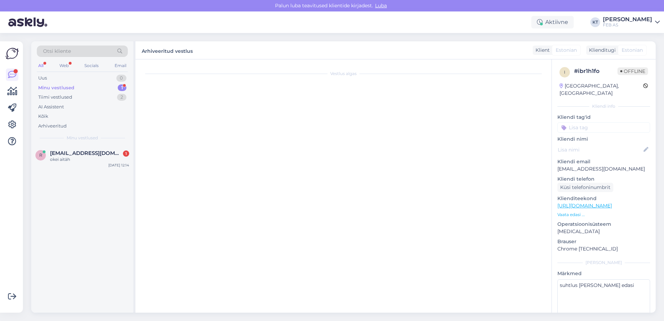
scroll to position [188, 0]
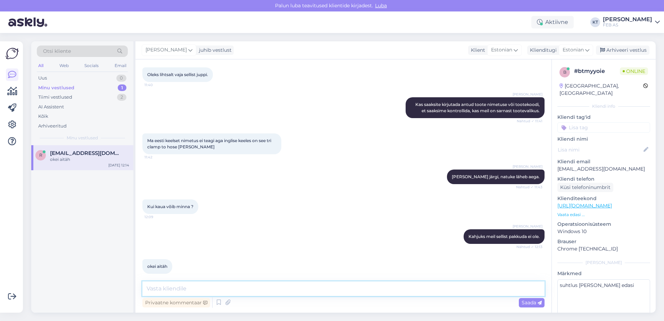
click at [225, 288] on textarea at bounding box center [343, 288] width 402 height 15
click at [217, 300] on icon at bounding box center [219, 302] width 8 height 10
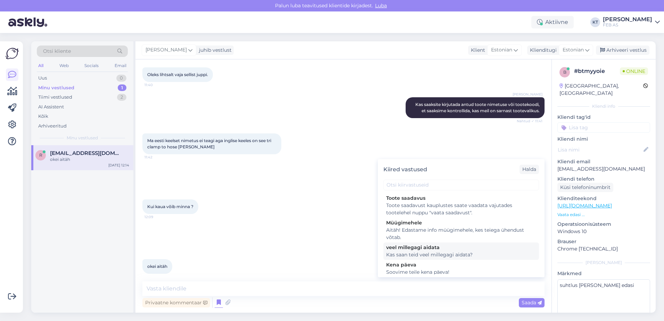
click at [400, 255] on div "Kas saan teid veel millegagi aidata?" at bounding box center [461, 254] width 150 height 7
type textarea "Kas saan teid veel millegagi aidata?"
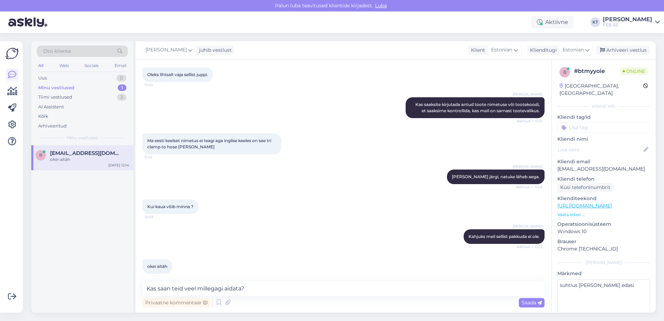
click at [532, 296] on div "Privaatne kommentaar Saada" at bounding box center [343, 302] width 402 height 13
click at [531, 300] on span "Saada" at bounding box center [532, 302] width 20 height 6
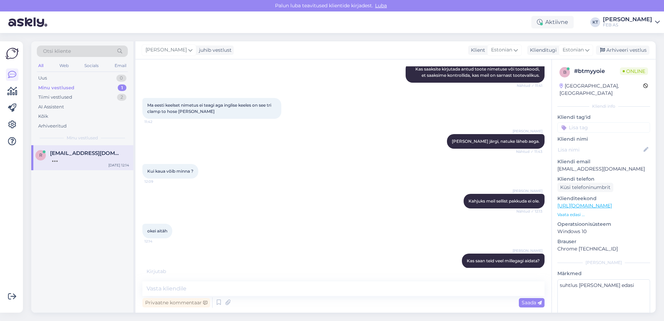
scroll to position [225, 0]
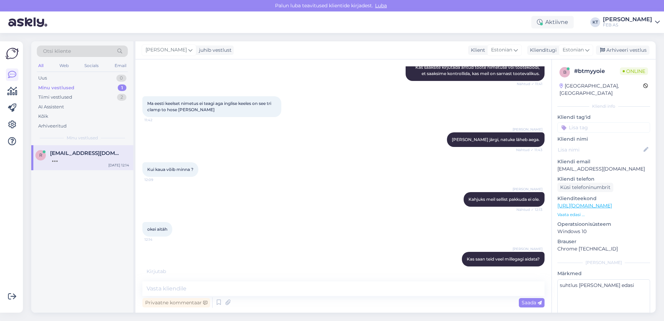
click at [293, 247] on div "[PERSON_NAME] Kas saan teid veel millegagi aidata? Nähtud ✓ 12:14" at bounding box center [343, 259] width 402 height 30
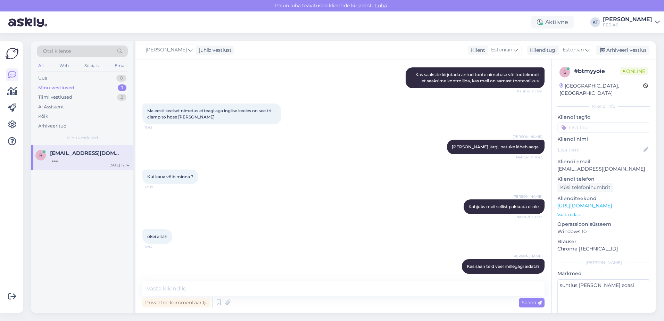
click at [251, 251] on div "[PERSON_NAME] Kas saan teid veel millegagi aidata? Nähtud ✓ 12:14" at bounding box center [343, 266] width 402 height 30
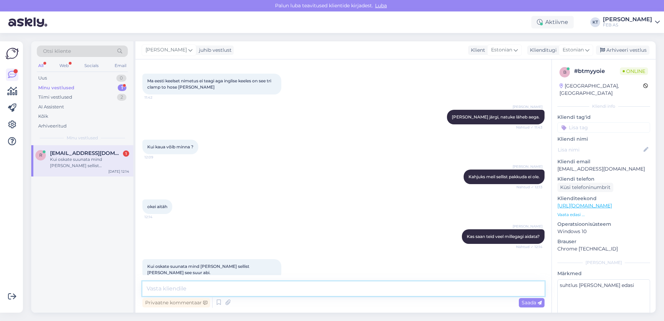
click at [250, 286] on textarea at bounding box center [343, 288] width 402 height 15
type textarea "Kahjuks ei oska öelda, kes seda võiks müüa."
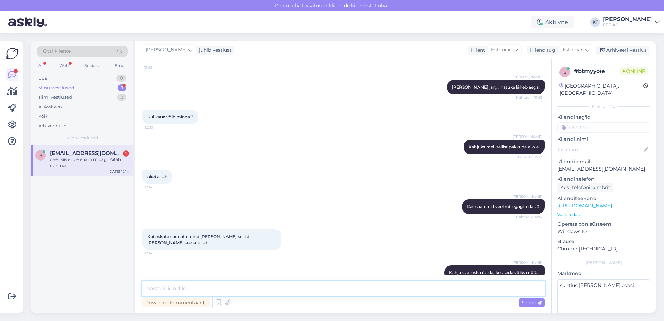
scroll to position [307, 0]
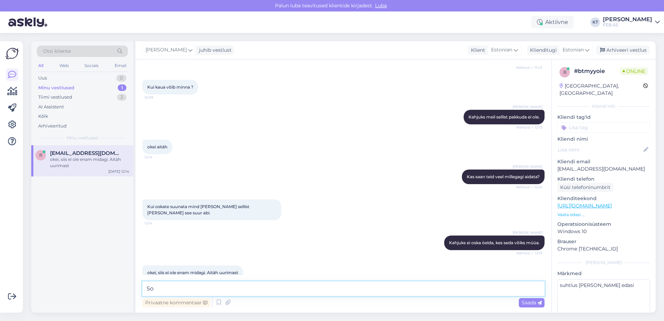
type textarea "S"
click at [216, 302] on icon at bounding box center [219, 302] width 8 height 10
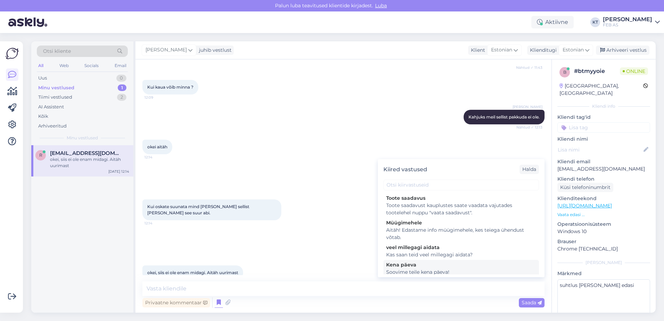
click at [426, 265] on div "Kena päeva" at bounding box center [461, 264] width 150 height 7
type textarea "Soovime teile kena päeva!"
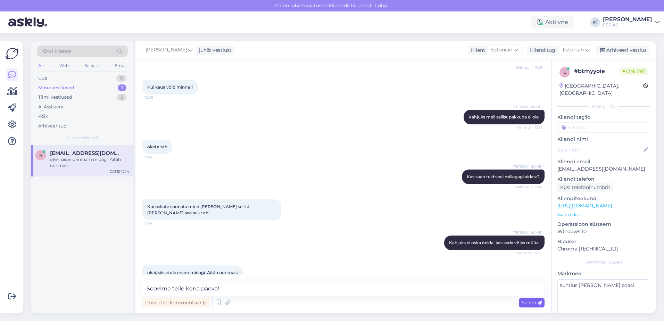
click at [525, 304] on span "Saada" at bounding box center [532, 302] width 20 height 6
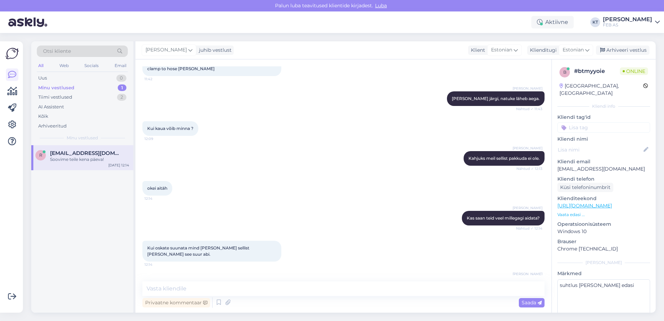
scroll to position [337, 0]
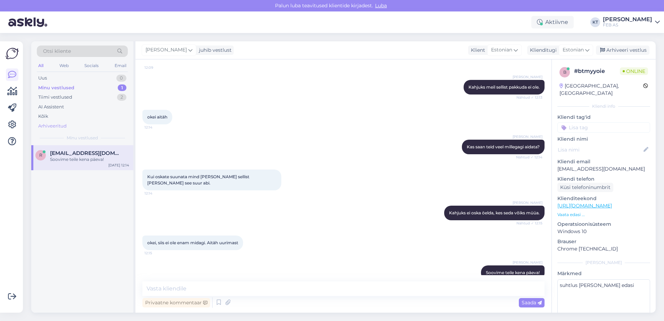
click at [64, 123] on div "Arhiveeritud" at bounding box center [52, 126] width 28 height 7
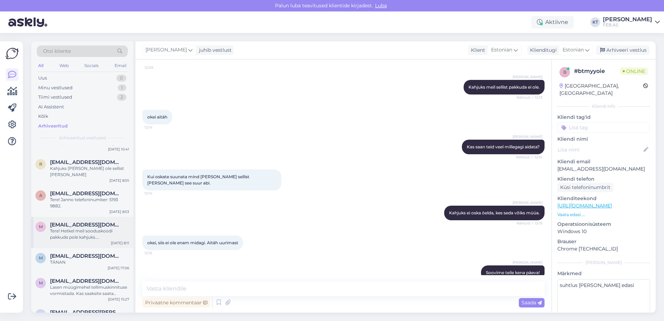
scroll to position [0, 0]
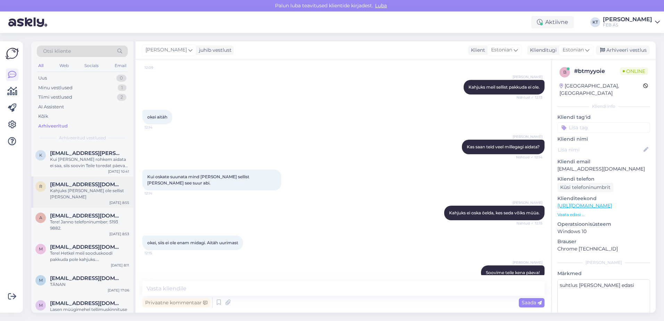
click at [73, 188] on div "Kahjuks [PERSON_NAME] ole sellist [PERSON_NAME]" at bounding box center [89, 194] width 79 height 13
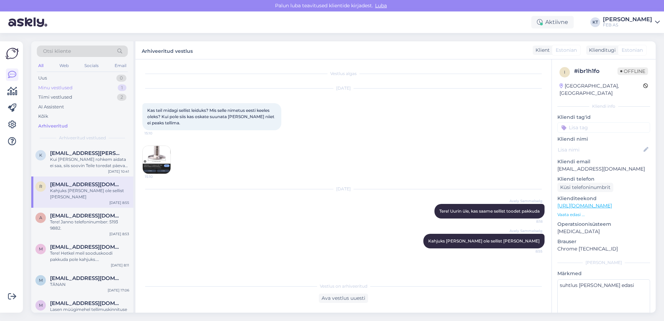
click at [53, 86] on div "Minu vestlused" at bounding box center [55, 87] width 34 height 7
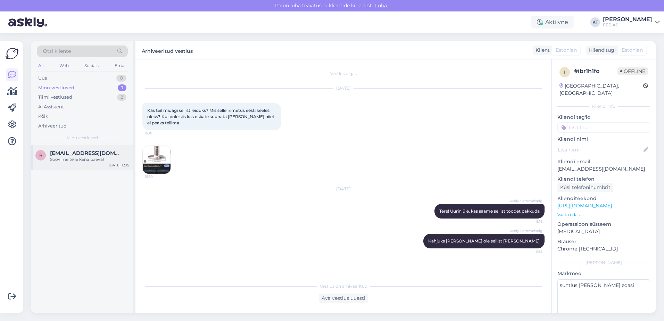
click at [69, 157] on div "Soovime teile kena päeva!" at bounding box center [89, 159] width 79 height 6
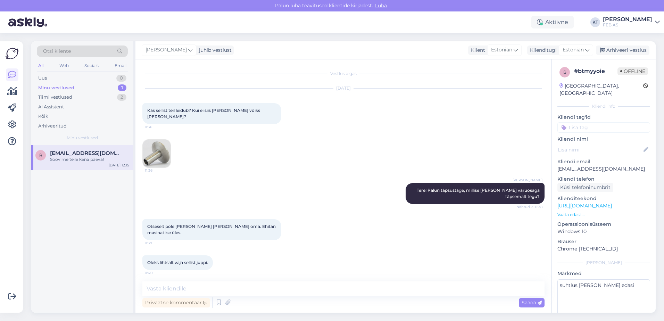
scroll to position [337, 0]
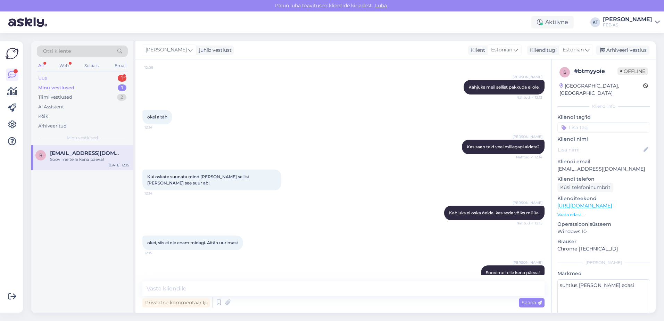
click at [45, 74] on div "Uus 1" at bounding box center [82, 78] width 91 height 10
click at [80, 160] on div "Tere. Kas [PERSON_NAME] mrx210-50tl Maris kraanikausil on äravooliu ja ülevoolu…" at bounding box center [89, 162] width 79 height 13
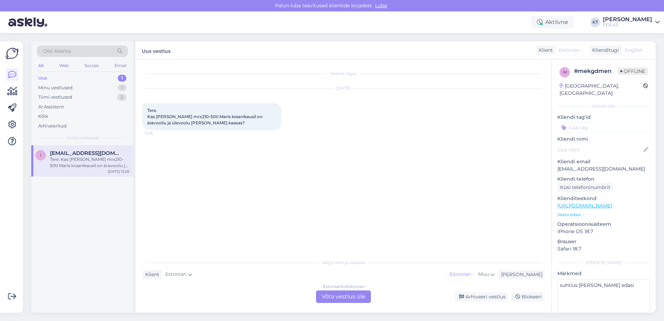
scroll to position [0, 0]
click at [340, 301] on div "Estonian to Estonian Võta vestlus üle" at bounding box center [343, 296] width 55 height 13
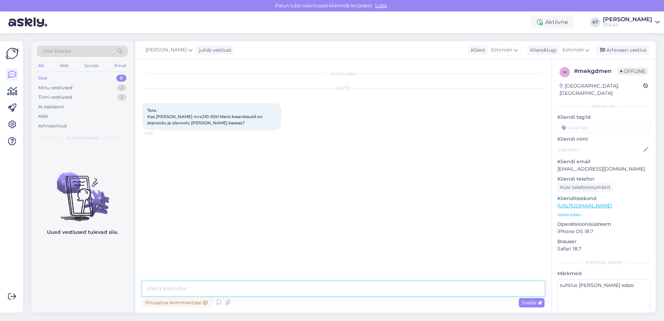
click at [219, 290] on textarea at bounding box center [343, 288] width 402 height 15
type textarea "Tere! Kohe uurin."
drag, startPoint x: 194, startPoint y: 115, endPoint x: 157, endPoint y: 116, distance: 37.5
click at [157, 116] on span "Tere. Kas [PERSON_NAME] mrx210-50tl Maris kraanikausil on äravooliu ja ülevoolu…" at bounding box center [205, 117] width 116 height 18
copy span "[PERSON_NAME] mrx210-50t"
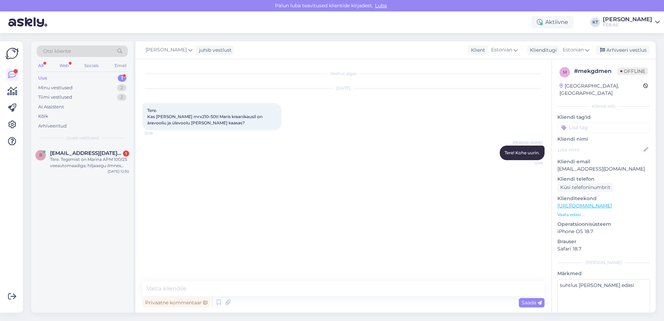
click at [280, 157] on div "[PERSON_NAME] Tere! Kohe uurin. 12:28" at bounding box center [343, 153] width 402 height 30
click at [278, 136] on div "[DATE] Tere. Kas [PERSON_NAME] mrx210-50tl Maris kraanikausil on äravooliu ja ü…" at bounding box center [343, 109] width 402 height 57
click at [563, 212] on p "Vaata edasi ..." at bounding box center [604, 215] width 93 height 6
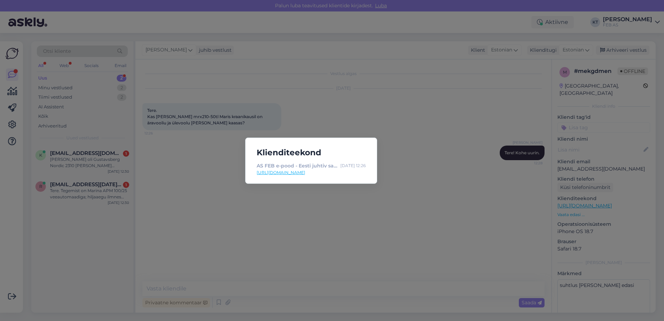
click at [380, 207] on div "Klienditeekond AS FEB e-pood - Eesti juhtiv sanitaartehnika müüja! [DATE] 12:26…" at bounding box center [332, 160] width 664 height 321
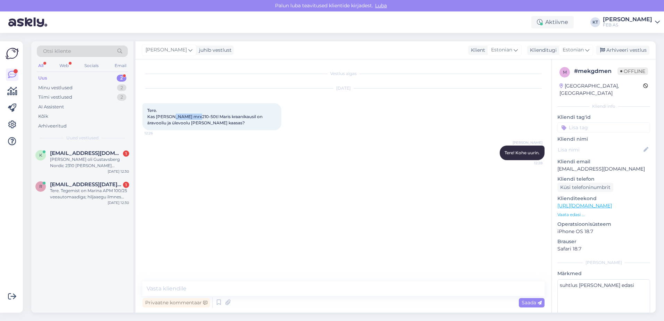
drag, startPoint x: 194, startPoint y: 117, endPoint x: 172, endPoint y: 118, distance: 22.3
click at [172, 118] on span "Tere. Kas [PERSON_NAME] mrx210-50tl Maris kraanikausil on äravooliu ja ülevoolu…" at bounding box center [205, 117] width 116 height 18
copy span "mrx210-50t"
click at [81, 164] on div "[PERSON_NAME] oli Gustavsberg Nordic 2310 [PERSON_NAME] tahavooluga. Kas selle …" at bounding box center [89, 162] width 79 height 13
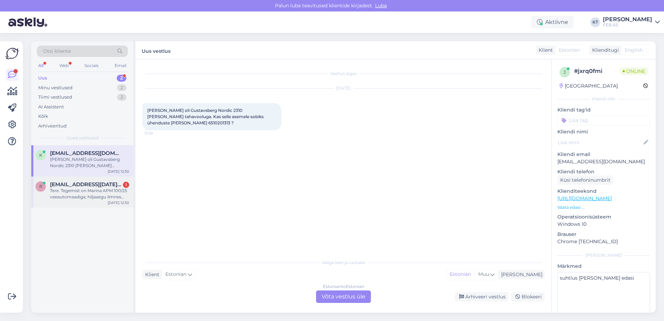
click at [80, 187] on span "[EMAIL_ADDRESS][DATE][DOMAIN_NAME]" at bounding box center [86, 184] width 72 height 6
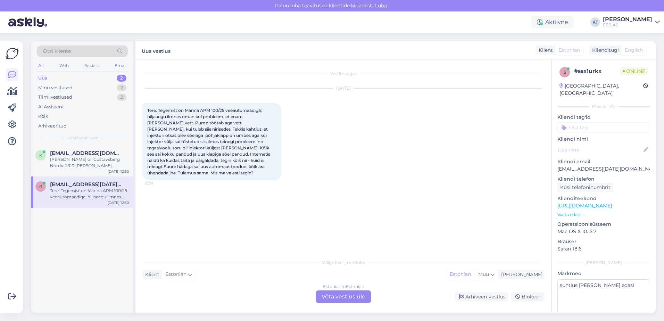
click at [331, 288] on div "Estonian to Estonian" at bounding box center [343, 286] width 41 height 6
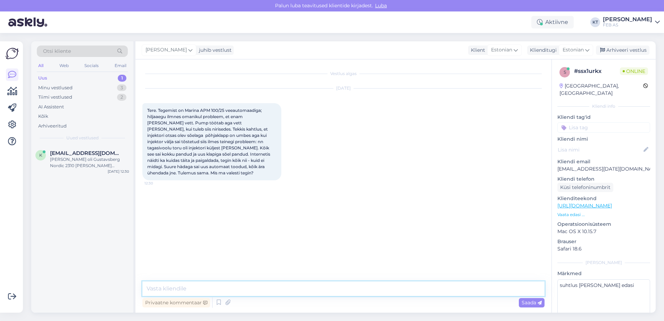
click at [262, 289] on textarea at bounding box center [343, 288] width 402 height 15
type textarea "Tere! Edastan info müügimehele, kes võtab Teiega ühendust."
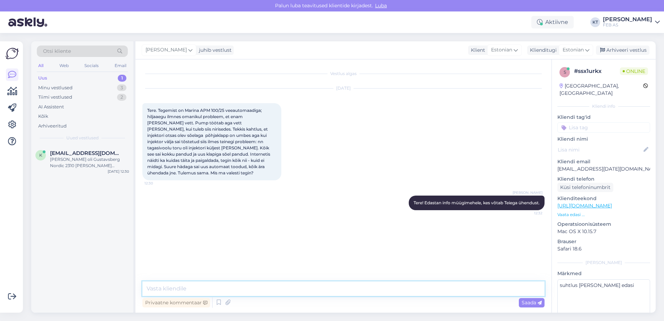
click at [373, 294] on textarea at bounding box center [343, 288] width 402 height 15
type textarea "Kas saaksite lisada ka telefoninumbri?"
click at [572, 183] on div "Küsi telefoninumbrit" at bounding box center [586, 187] width 56 height 9
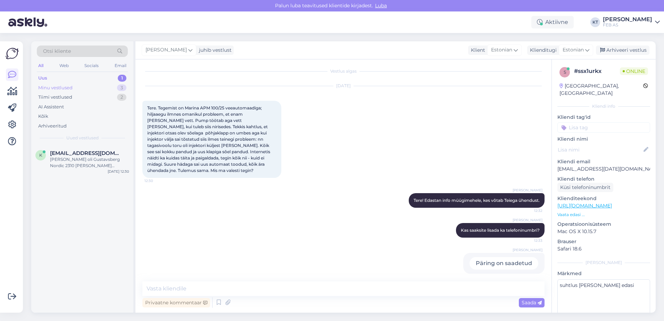
click at [87, 89] on div "Minu vestlused 3" at bounding box center [82, 88] width 91 height 10
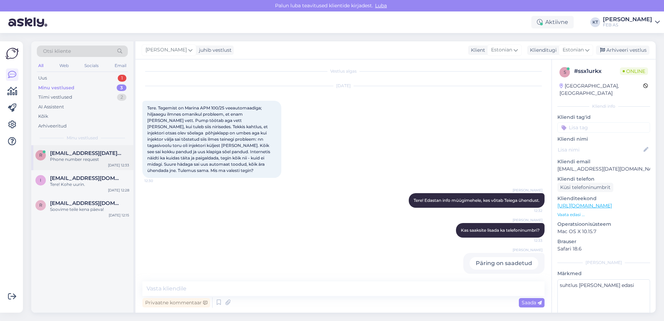
click at [67, 157] on div "Phone number request" at bounding box center [89, 159] width 79 height 6
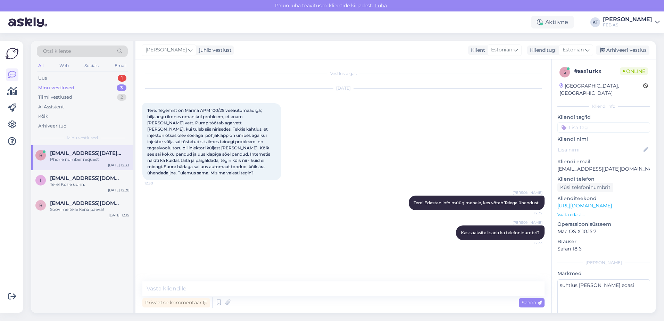
scroll to position [0, 0]
click at [72, 176] on span "[EMAIL_ADDRESS][DOMAIN_NAME]" at bounding box center [86, 178] width 72 height 6
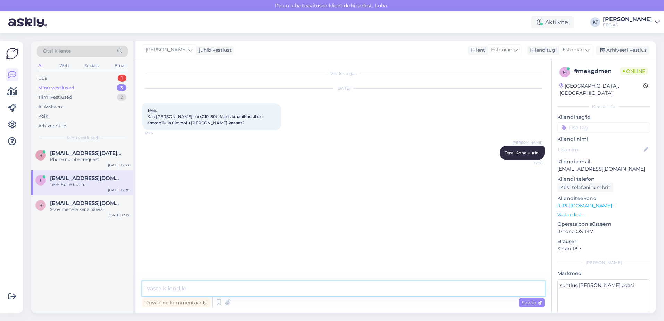
click at [182, 286] on textarea at bounding box center [343, 288] width 402 height 15
click at [206, 284] on textarea at bounding box center [343, 288] width 402 height 15
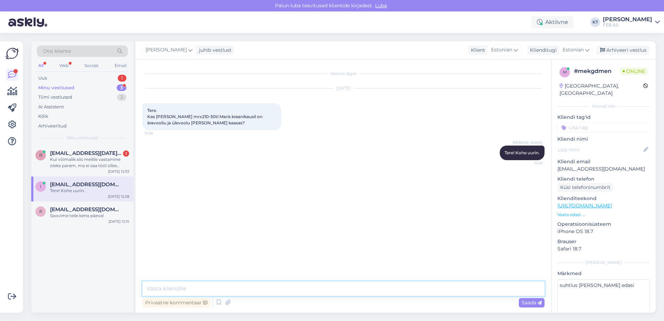
click at [237, 283] on textarea at bounding box center [343, 288] width 402 height 15
click at [233, 287] on textarea "Äravoolutoru pole komplektis." at bounding box center [343, 288] width 402 height 15
click at [267, 290] on textarea "Äravoolutoru pole komplektis ning sifooni." at bounding box center [343, 288] width 402 height 15
drag, startPoint x: 288, startPoint y: 290, endPoint x: 277, endPoint y: 290, distance: 11.1
click at [277, 290] on textarea "Äravoolutoru pole komplektis ning sifooni." at bounding box center [343, 288] width 402 height 15
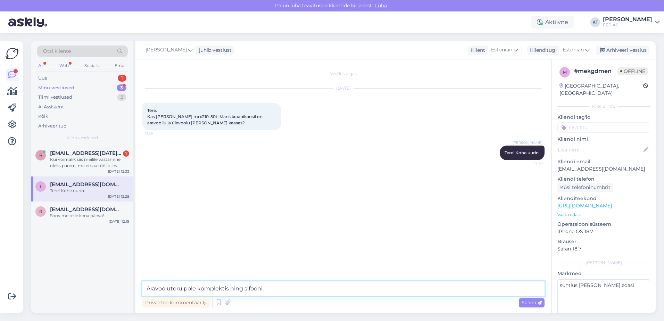
click at [277, 290] on textarea "Äravoolutoru pole komplektis ning sifooni." at bounding box center [343, 288] width 402 height 15
drag, startPoint x: 281, startPoint y: 290, endPoint x: 195, endPoint y: 293, distance: 86.6
click at [183, 290] on textarea "Äravoolutoru pole komplektis ning sifooni." at bounding box center [343, 288] width 402 height 15
drag, startPoint x: 263, startPoint y: 289, endPoint x: 183, endPoint y: 290, distance: 80.2
click at [183, 290] on textarea "Äravoolutoruega sifooni pole komplektis." at bounding box center [343, 288] width 402 height 15
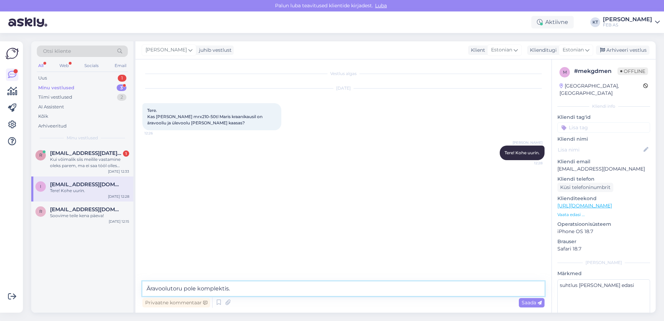
type textarea "Äravoolutoru pole komplektis."
click at [48, 71] on div "All Web Socials Email" at bounding box center [82, 66] width 91 height 11
click at [49, 76] on div "Uus 1" at bounding box center [82, 78] width 91 height 10
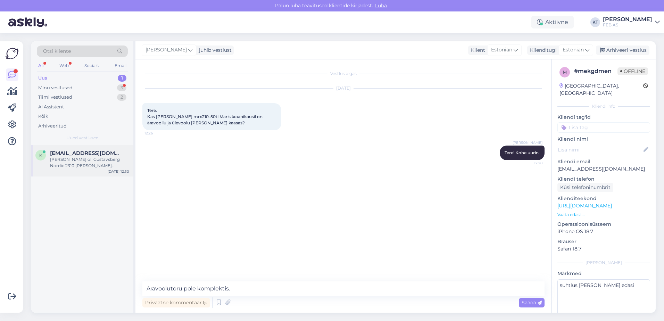
click at [69, 159] on div "[PERSON_NAME] oli Gustavsberg Nordic 2310 [PERSON_NAME] tahavooluga. Kas selle …" at bounding box center [89, 162] width 79 height 13
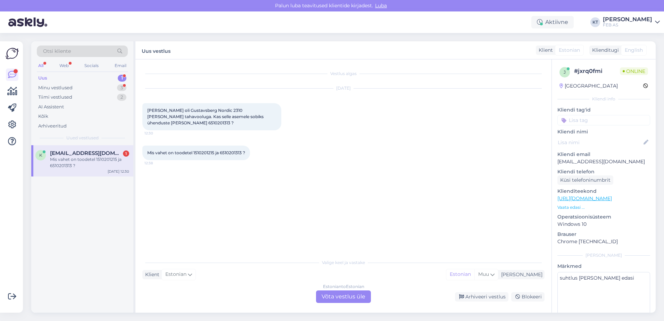
click at [321, 295] on div "Estonian to Estonian Võta vestlus üle" at bounding box center [343, 296] width 55 height 13
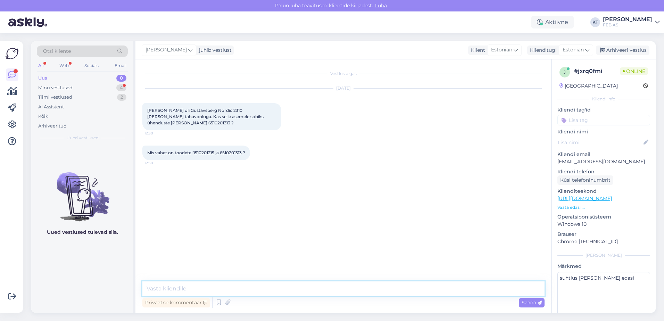
click at [238, 288] on textarea at bounding box center [343, 288] width 402 height 15
type textarea "Tere! uurin järgi, läheb veidi aega."
click at [83, 89] on div "Minu vestlused 4" at bounding box center [82, 88] width 91 height 10
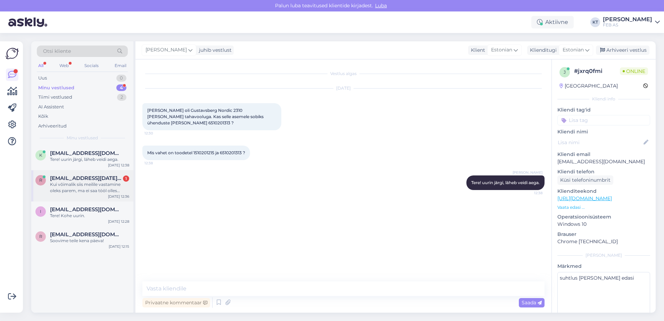
click at [70, 181] on span "[EMAIL_ADDRESS][DATE][DOMAIN_NAME]" at bounding box center [86, 178] width 72 height 6
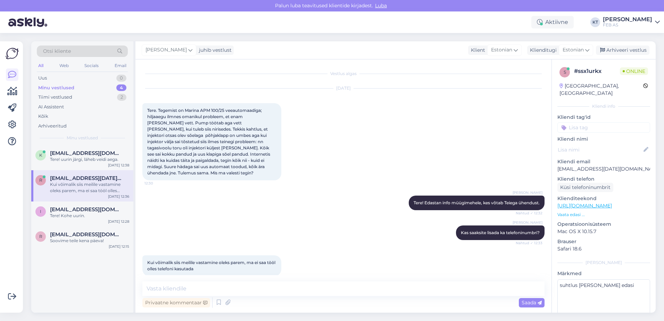
scroll to position [2, 0]
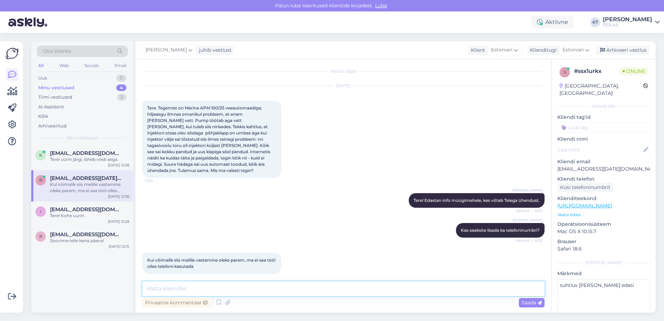
click at [215, 286] on textarea at bounding box center [343, 288] width 402 height 15
click at [212, 287] on textarea at bounding box center [343, 288] width 402 height 15
drag, startPoint x: 609, startPoint y: 160, endPoint x: 556, endPoint y: 159, distance: 53.5
click at [556, 159] on div "s # ssx1urkx Online [GEOGRAPHIC_DATA], [GEOGRAPHIC_DATA] Kliendi info Kliendi t…" at bounding box center [604, 205] width 104 height 293
copy p "[EMAIL_ADDRESS][DATE][DOMAIN_NAME]"
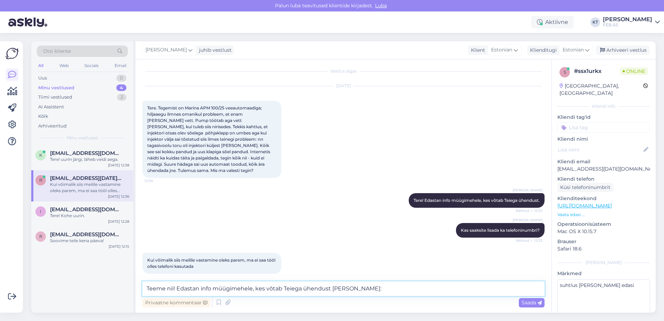
click at [403, 287] on textarea "Teeme nii! Edastan info müügimehele, kes võtab Teiega ühendust [PERSON_NAME]:" at bounding box center [343, 288] width 402 height 15
paste textarea "[EMAIL_ADDRESS][DATE][DOMAIN_NAME]"
type textarea "Teeme nii! Edastan info müügimehele, kes võtab Teiega ühendust [PERSON_NAME]: […"
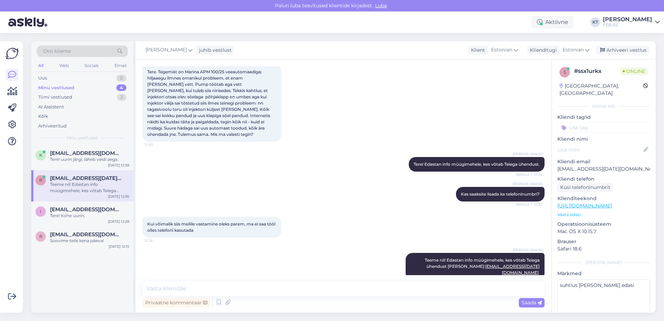
click at [202, 280] on div "Vestlus algas [DATE] Tere. Tegemist on Marina APM 100/25 veeautomaadiga; hiljaa…" at bounding box center [343, 185] width 416 height 253
click at [202, 284] on textarea at bounding box center [343, 288] width 402 height 15
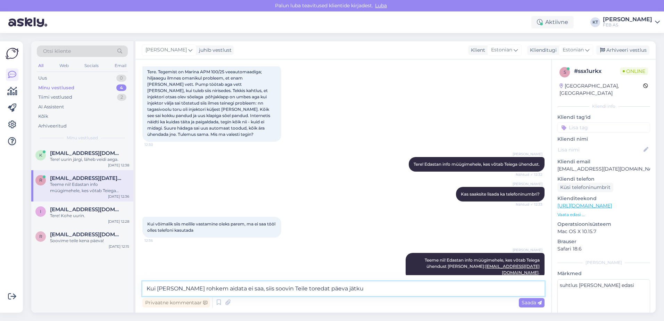
type textarea "Kui [PERSON_NAME] rohkem aidata ei saa, siis soovin Teile toredat päeva jätku!"
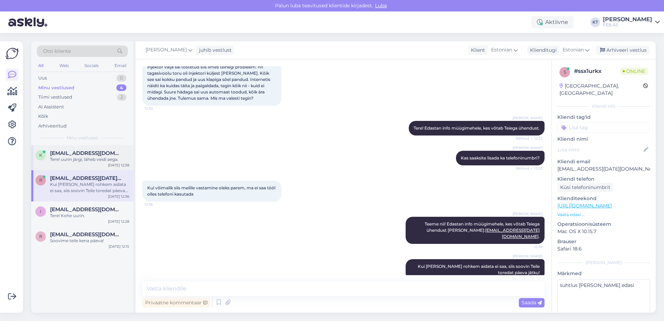
click at [72, 162] on div "Tere! uurin järgi, läheb veidi aega." at bounding box center [89, 159] width 79 height 6
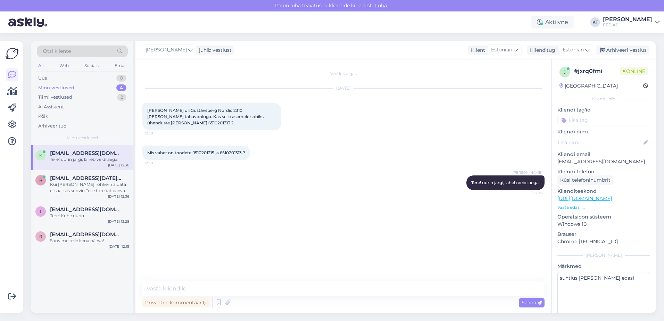
scroll to position [0, 0]
click at [76, 204] on div "I [EMAIL_ADDRESS][DOMAIN_NAME] Tere! Kohe uurin. [DATE] 12:28" at bounding box center [82, 213] width 102 height 25
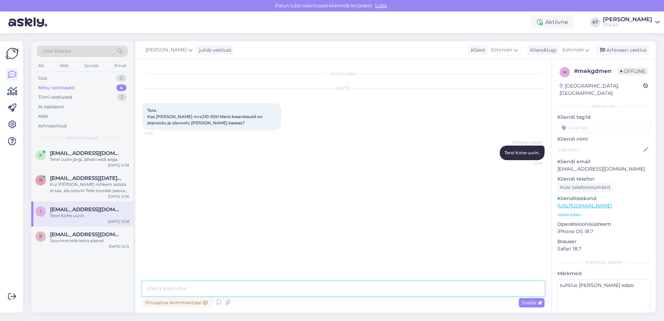
click at [228, 282] on textarea at bounding box center [343, 288] width 402 height 15
click at [226, 284] on textarea at bounding box center [343, 288] width 402 height 15
click at [241, 288] on textarea "Komplekti ei kuulu sifoon" at bounding box center [343, 288] width 402 height 15
drag, startPoint x: 232, startPoint y: 287, endPoint x: 201, endPoint y: 290, distance: 31.4
click at [201, 290] on textarea "Komplekti ei kuulu sifoon" at bounding box center [343, 288] width 402 height 15
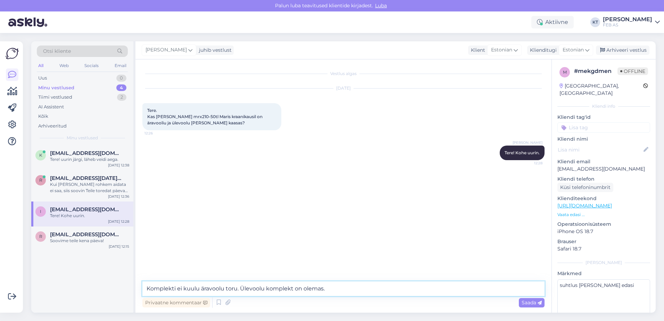
click at [238, 288] on textarea "Komplekti ei kuulu äravoolu toru. Ülevoolu komplekt on olemas." at bounding box center [343, 288] width 402 height 15
type textarea "Komplekti ei kuulu äravoolu toru ega sifoon. Ülevoolu komplekt on olemas."
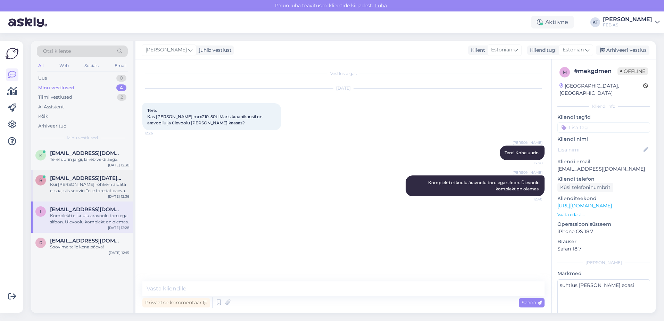
click at [86, 184] on div "Kui [PERSON_NAME] rohkem aidata ei saa, siis soovin Teile toredat päeva jätku!" at bounding box center [89, 187] width 79 height 13
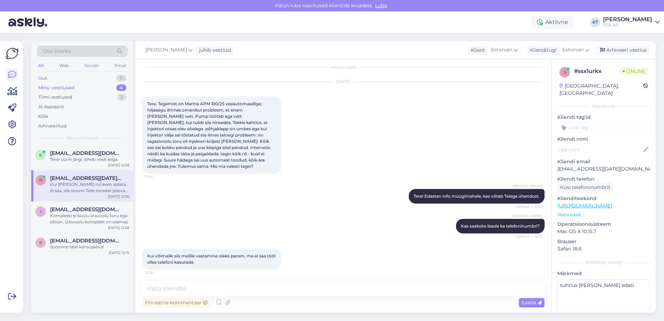
scroll to position [5, 0]
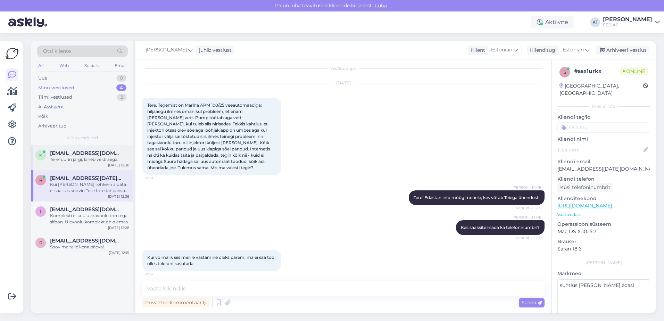
click at [86, 159] on div "Tere! uurin järgi, läheb veidi aega." at bounding box center [89, 159] width 79 height 6
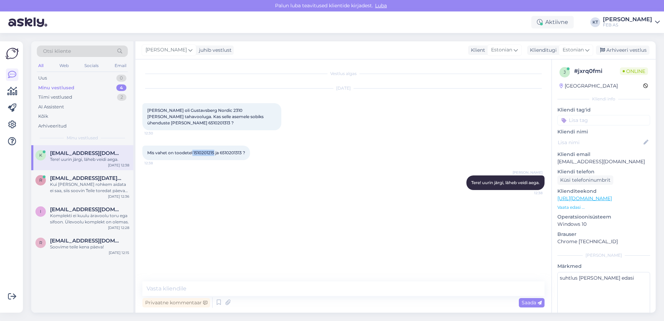
drag, startPoint x: 214, startPoint y: 152, endPoint x: 193, endPoint y: 152, distance: 21.5
click at [193, 152] on span "Mis vahet on toodetel 1510201215 ja 6510201313 ?" at bounding box center [196, 152] width 98 height 5
copy span "1510201215"
drag, startPoint x: 243, startPoint y: 152, endPoint x: 221, endPoint y: 151, distance: 21.9
click at [221, 151] on span "Mis vahet on toodetel 1510201215 ja 6510201313 ?" at bounding box center [196, 152] width 98 height 5
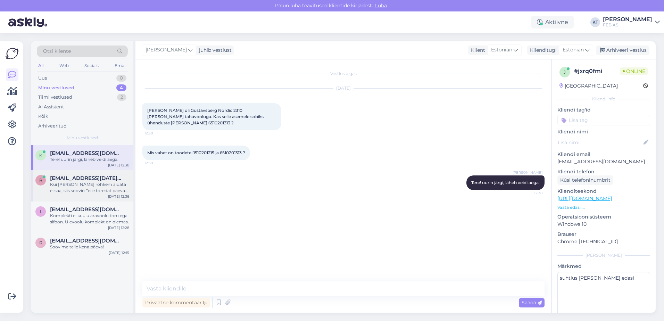
click at [66, 179] on span "[EMAIL_ADDRESS][DATE][DOMAIN_NAME]" at bounding box center [86, 178] width 72 height 6
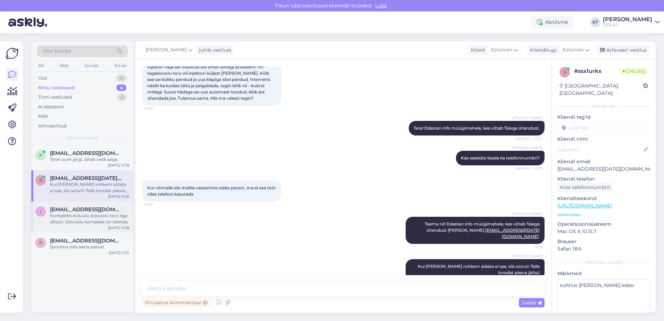
click at [89, 213] on div "Komplekti ei kuulu äravoolu toru ega sifoon. Ülevoolu komplekt on olemas." at bounding box center [89, 219] width 79 height 13
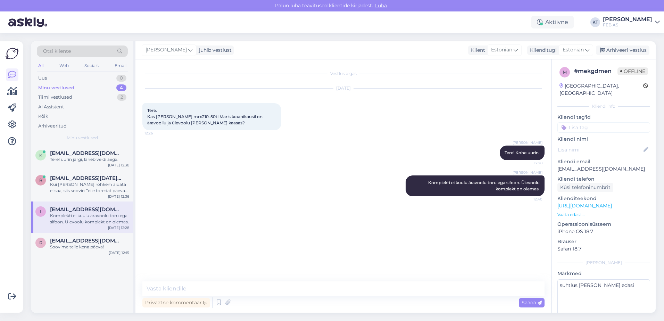
click at [294, 279] on div "Vestlus algas [DATE] Tere. Kas [PERSON_NAME] mrx210-50tl Maris kraanikausil on …" at bounding box center [343, 185] width 416 height 253
click at [293, 281] on textarea at bounding box center [343, 288] width 402 height 15
paste textarea "[URL][DOMAIN_NAME][PERSON_NAME]"
type textarea "Selline sifoon sobiks antud valamule: [URL][DOMAIN_NAME][PERSON_NAME]"
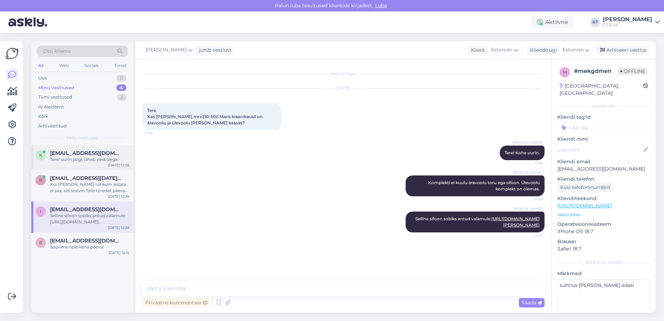
click at [70, 163] on div "k [EMAIL_ADDRESS][DOMAIN_NAME] Tere! uurin järgi, läheb veidi aega. [DATE] 12:38" at bounding box center [82, 157] width 102 height 25
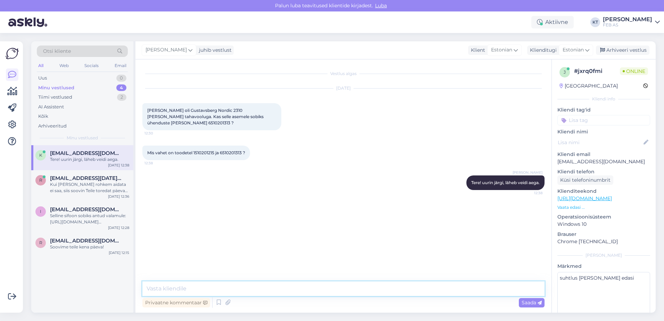
click at [204, 284] on textarea at bounding box center [343, 288] width 402 height 15
paste textarea "1500201331"
type textarea "1500201331- tegemist on allavoolu"
drag, startPoint x: 250, startPoint y: 292, endPoint x: 52, endPoint y: 277, distance: 199.0
click at [52, 279] on div "Otsi kliente All Web Socials Email Uus 0 Minu vestlused 4 Tiimi vestlused 2 AI …" at bounding box center [343, 176] width 625 height 271
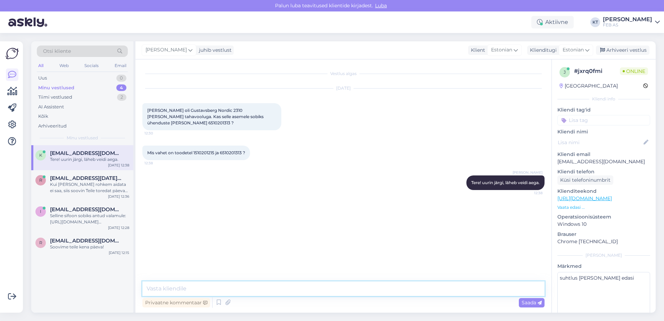
click at [231, 286] on textarea at bounding box center [343, 288] width 402 height 15
paste textarea "1510201215"
click at [354, 290] on textarea "1510201215 - antud wc-potil on Hygienic Flush loputus," at bounding box center [343, 288] width 402 height 15
click at [444, 289] on textarea "1510201215 - antud wc-potil on Hygienic Flush loputus, ehk puudub siseserv [PER…" at bounding box center [343, 288] width 402 height 15
click at [446, 289] on textarea "1510201215 - antud wc-potil on Hygienic Flush loputus, ehk puudub siseserv [PER…" at bounding box center [343, 288] width 402 height 15
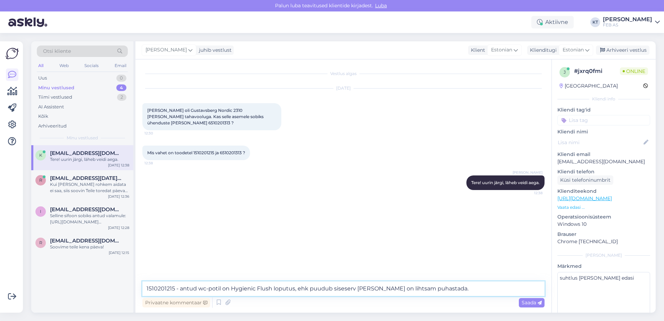
click at [462, 289] on textarea "1510201215 - antud wc-potil on Hygienic Flush loputus, ehk puudub siseserv [PER…" at bounding box center [343, 288] width 402 height 15
drag, startPoint x: 516, startPoint y: 288, endPoint x: 439, endPoint y: 290, distance: 76.1
click at [439, 290] on textarea "1510201215 - antud wc-potil on Hygienic Flush loputus, ehk puudub siseserv [PER…" at bounding box center [343, 288] width 402 height 15
click at [354, 289] on textarea "1510201215 - antud wc-potil on Hygienic Flush loputus, ehk puudub siseserv [PER…" at bounding box center [343, 288] width 402 height 15
paste textarea "Loputus on üles ääreni välja."
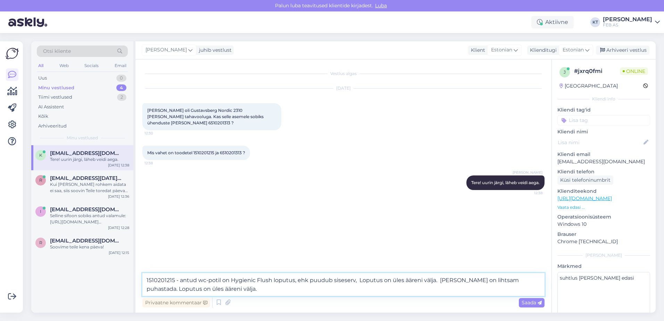
click at [361, 280] on textarea "1510201215 - antud wc-potil on Hygienic Flush loputus, ehk puudub siseserv, Lop…" at bounding box center [343, 284] width 402 height 23
click at [435, 280] on textarea "1510201215 - antud wc-potil on Hygienic Flush loputus, ehk puudub siseserv, lop…" at bounding box center [343, 284] width 402 height 23
click at [394, 296] on div "Privaatne kommentaar Saada" at bounding box center [343, 302] width 402 height 13
drag, startPoint x: 454, startPoint y: 280, endPoint x: 445, endPoint y: 281, distance: 8.4
click at [445, 281] on textarea "1510201215 - antud wc-potil on Hygienic Flush loputus, ehk puudub siseserv, lop…" at bounding box center [343, 284] width 402 height 23
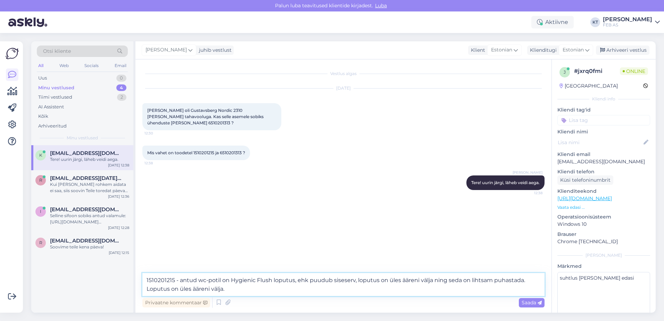
drag, startPoint x: 279, startPoint y: 289, endPoint x: 117, endPoint y: 289, distance: 161.2
click at [117, 289] on div "Otsi kliente All Web Socials Email Uus 0 Minu vestlused 4 Tiimi vestlused 2 AI …" at bounding box center [343, 176] width 625 height 271
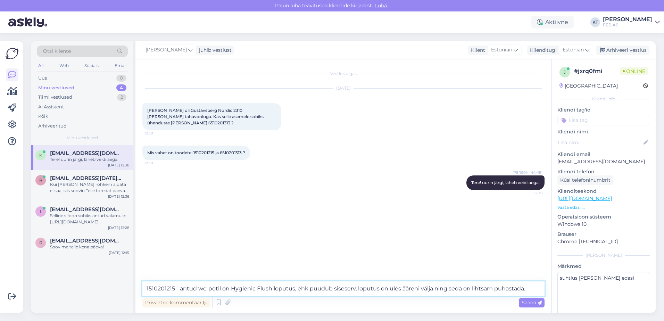
click at [537, 289] on textarea "1510201215 - antud wc-potil on Hygienic Flush loputus, ehk puudub siseserv, lop…" at bounding box center [343, 288] width 402 height 15
type textarea "1510201215 - antud wc-potil on Hygienic Flush loputus, ehk puudub siseserv, lop…"
click at [536, 290] on textarea "1510201215 - antud wc-potil on Hygienic Flush loputus, ehk puudub siseserv, lop…" at bounding box center [343, 288] width 402 height 15
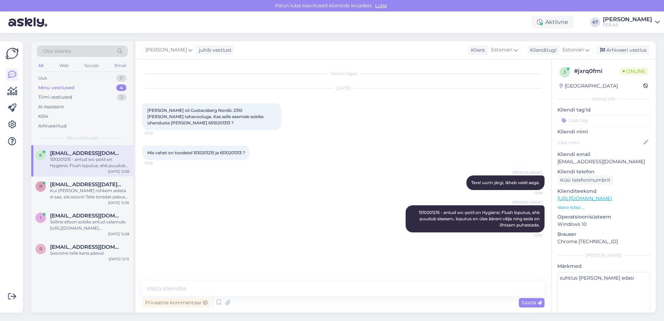
click at [311, 212] on div "[PERSON_NAME] 1510201215 - antud wc-potil on Hygienic Flush loputus, ehk puudub…" at bounding box center [343, 219] width 402 height 42
click at [304, 227] on div "[PERSON_NAME] 1510201215 - antud wc-potil on Hygienic Flush loputus, ehk puudub…" at bounding box center [343, 219] width 402 height 42
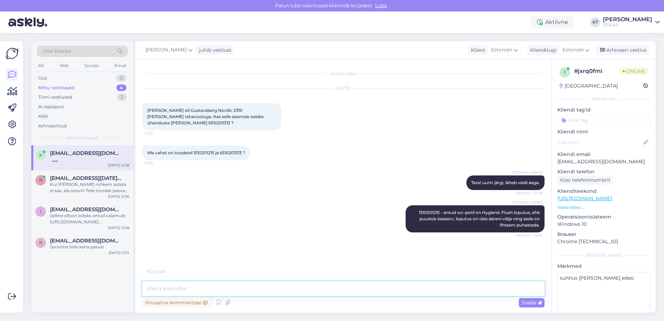
click at [200, 284] on textarea at bounding box center [343, 288] width 402 height 15
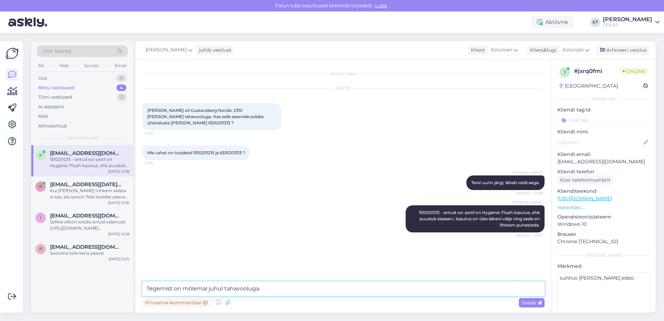
type textarea "Tegemist on mõlemal juhul tahavooluga."
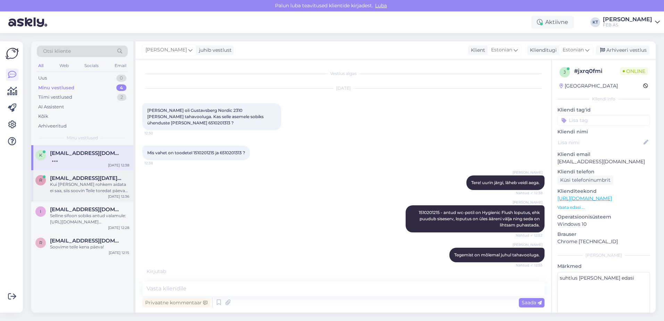
click at [86, 176] on span "[EMAIL_ADDRESS][DATE][DOMAIN_NAME]" at bounding box center [86, 178] width 72 height 6
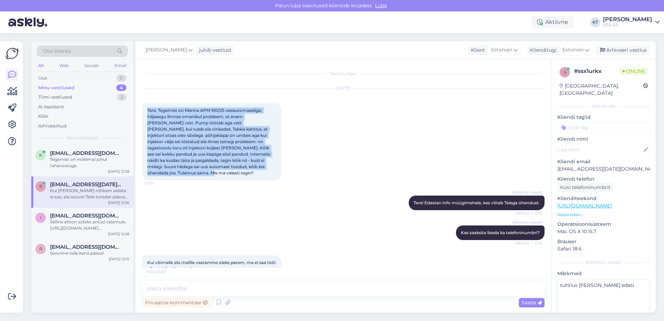
drag, startPoint x: 146, startPoint y: 110, endPoint x: 260, endPoint y: 178, distance: 132.7
click at [260, 178] on div "[DATE] Tere. Tegemist on Marina APM 100/25 veeautomaadiga; hiljaaegu ilmnes oma…" at bounding box center [343, 134] width 402 height 107
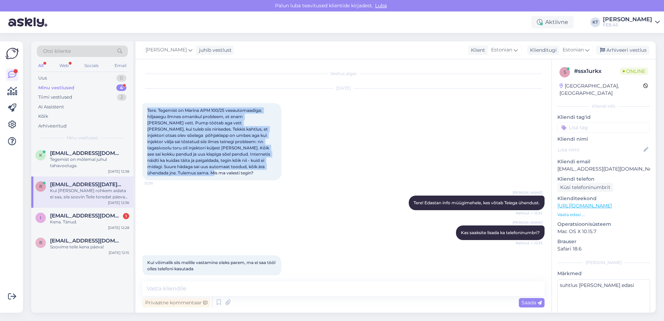
click at [238, 164] on div "Tere. Tegemist on Marina APM 100/25 veeautomaadiga; hiljaaegu ilmnes omanikul p…" at bounding box center [211, 141] width 139 height 77
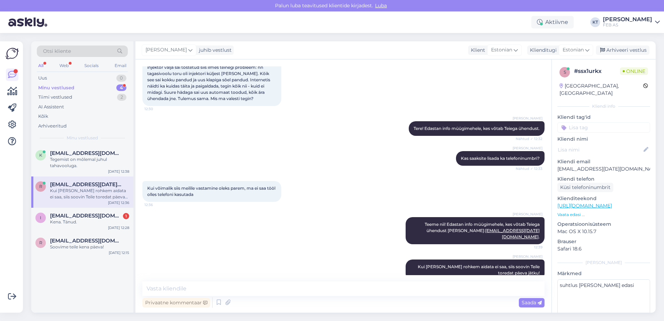
scroll to position [75, 0]
drag, startPoint x: 204, startPoint y: 190, endPoint x: 147, endPoint y: 181, distance: 57.3
click at [147, 181] on div "Kui võimalik siis meilile vastamine oleks parem, ma ei saa tööl olles telefoni …" at bounding box center [211, 191] width 139 height 21
drag, startPoint x: 604, startPoint y: 163, endPoint x: 555, endPoint y: 163, distance: 49.0
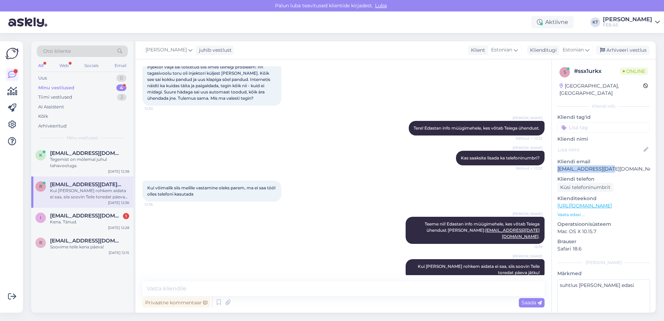
click at [555, 163] on div "s # ssx1urkx Online [GEOGRAPHIC_DATA], [GEOGRAPHIC_DATA] Kliendi info Kliendi t…" at bounding box center [604, 205] width 104 height 293
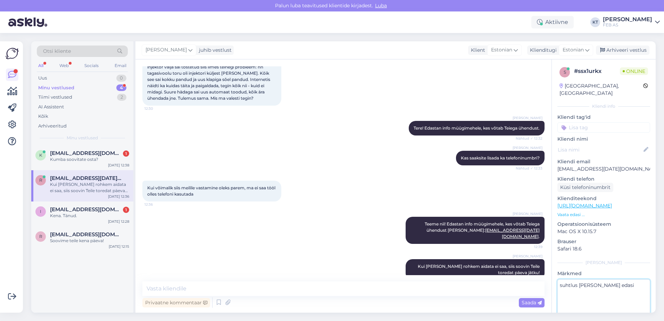
click at [600, 293] on textarea "suhtlus [PERSON_NAME] edasi" at bounding box center [604, 310] width 93 height 63
type textarea "[EMAIL_ADDRESS][DOMAIN_NAME] üldmeilile"
click at [593, 245] on p "Safari 18.6" at bounding box center [604, 248] width 93 height 7
click at [93, 161] on div "Kumba soovitate osta?" at bounding box center [89, 159] width 79 height 6
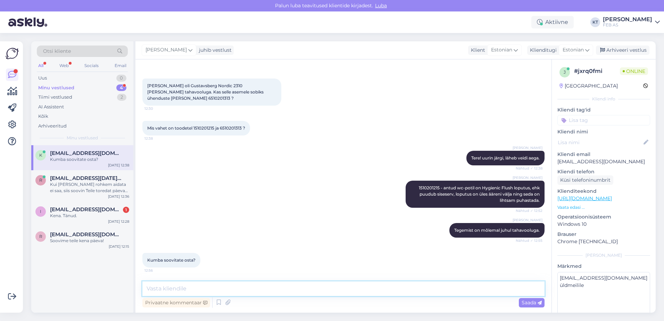
click at [224, 286] on textarea at bounding box center [343, 288] width 402 height 15
click at [223, 282] on textarea at bounding box center [343, 288] width 402 height 15
click at [256, 281] on div "Vestlus algas [DATE] Tere Varem oli [GEOGRAPHIC_DATA] Nordic 2310 [PERSON_NAME]…" at bounding box center [343, 185] width 416 height 253
click at [237, 293] on textarea at bounding box center [343, 288] width 402 height 15
click at [189, 286] on textarea "Soovitaksin" at bounding box center [343, 288] width 402 height 15
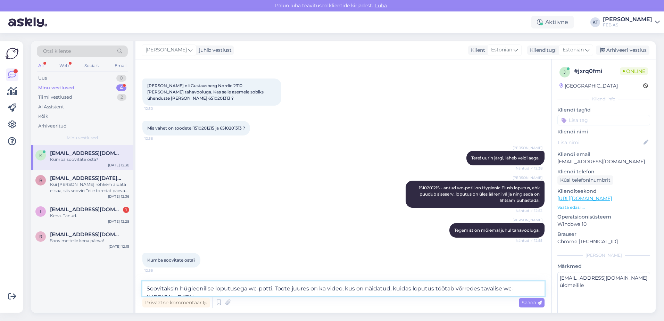
click at [532, 289] on textarea "Soovitaksin hügieenilise loputusega wc-potti. Toote juures on ka video, kus on …" at bounding box center [343, 288] width 402 height 15
paste textarea "[URL][DOMAIN_NAME][PERSON_NAME]"
type textarea "Soovitaksin hügieenilise loputusega wc-potti. Toote juures on ka video, kus on …"
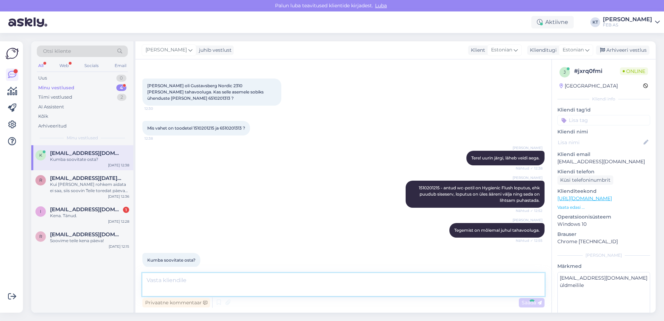
scroll to position [73, 0]
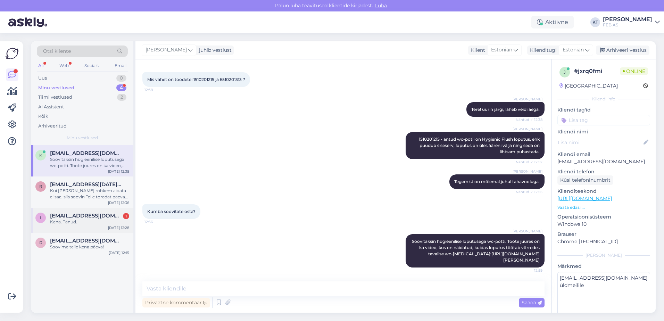
click at [79, 222] on div "Kena. Tänud." at bounding box center [89, 222] width 79 height 6
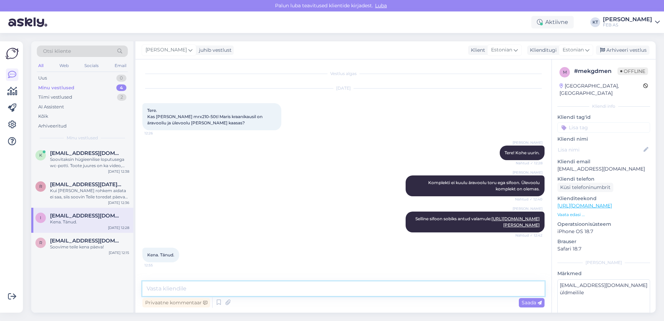
click at [240, 282] on textarea at bounding box center [343, 288] width 402 height 15
click at [216, 303] on icon at bounding box center [219, 302] width 8 height 10
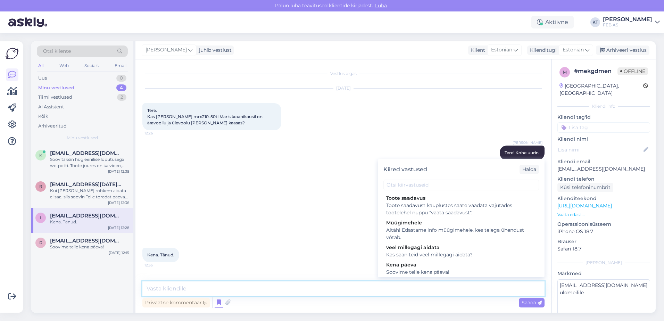
click at [305, 282] on textarea at bounding box center [343, 288] width 402 height 15
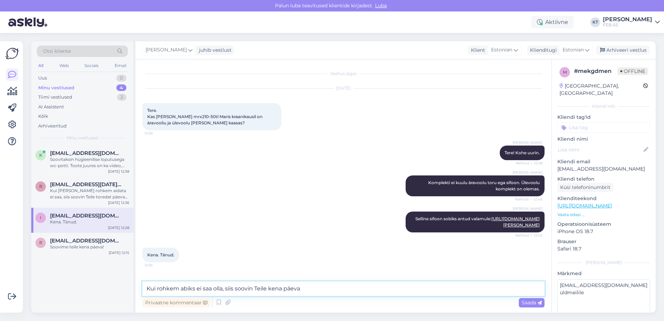
type textarea "Kui rohkem abiks ei saa olla, siis soovin Teile kena päeva!"
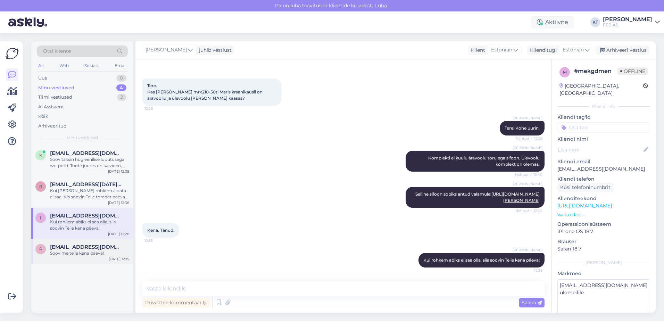
click at [62, 255] on div "Soovime teile kena päeva!" at bounding box center [89, 253] width 79 height 6
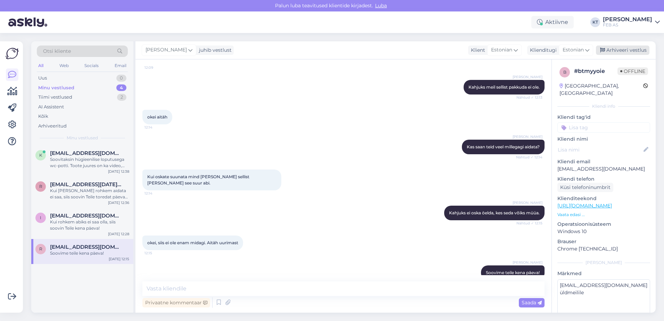
click at [626, 55] on div "Arhiveeri vestlus" at bounding box center [622, 50] width 53 height 9
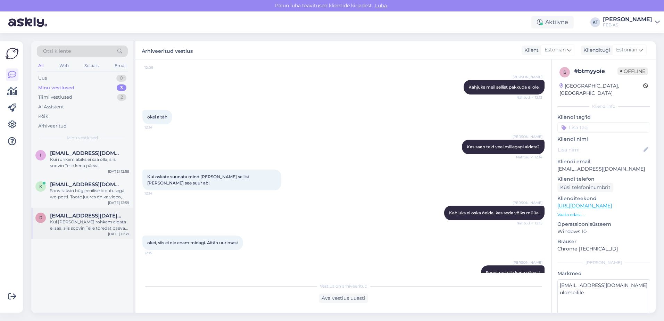
click at [102, 223] on div "Kui [PERSON_NAME] rohkem aidata ei saa, siis soovin Teile toredat päeva jätku!" at bounding box center [89, 225] width 79 height 13
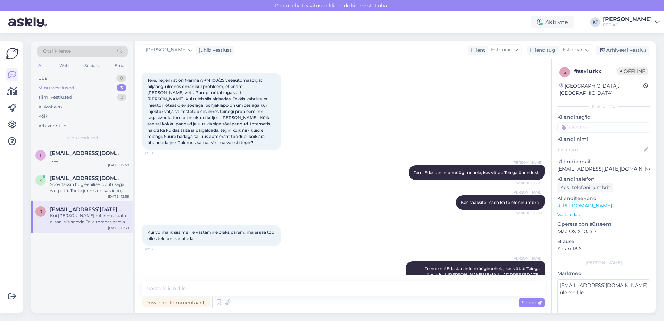
scroll to position [75, 0]
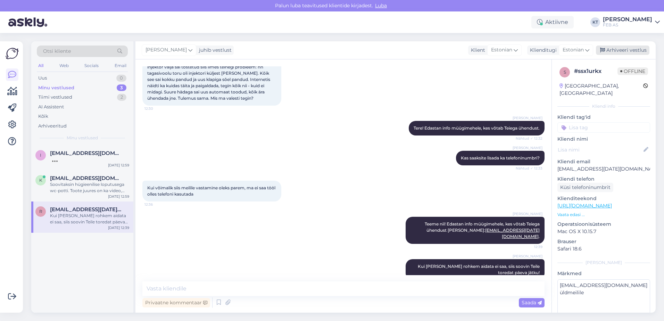
click at [613, 51] on div "Arhiveeri vestlus" at bounding box center [622, 50] width 53 height 9
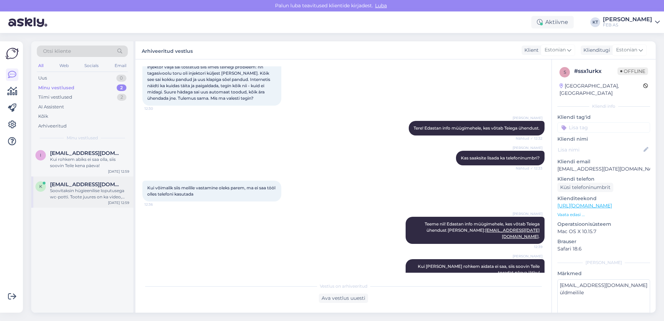
click at [73, 189] on div "Soovitaksin hügieenilise loputusega wc-potti. Toote juures on ka video, kus on …" at bounding box center [89, 194] width 79 height 13
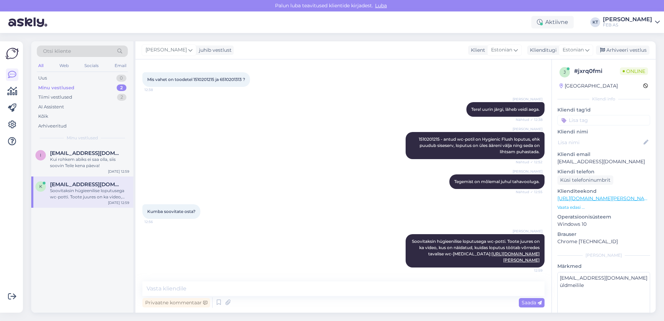
scroll to position [73, 0]
click at [82, 159] on div "Kui rohkem abiks ei saa olla, siis soovin Teile kena päeva!" at bounding box center [89, 162] width 79 height 13
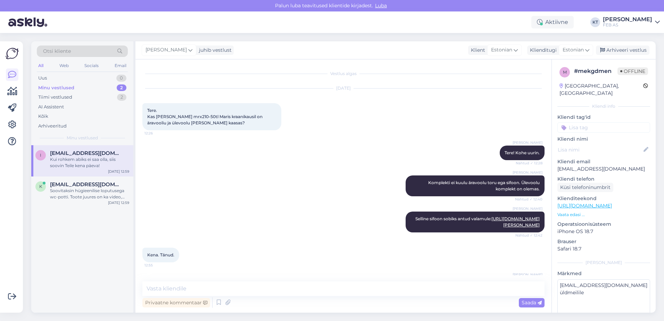
scroll to position [31, 0]
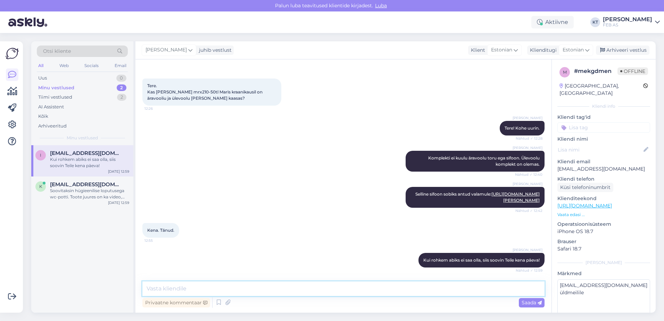
click at [347, 289] on textarea at bounding box center [343, 288] width 402 height 15
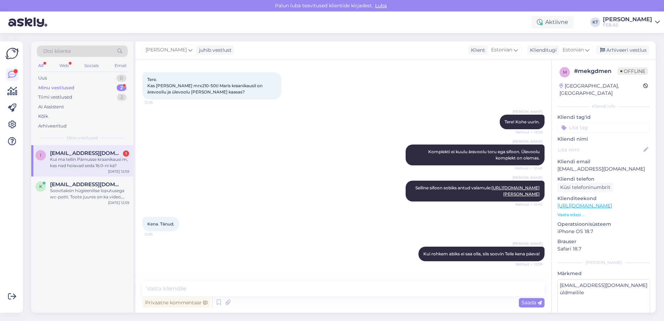
scroll to position [67, 0]
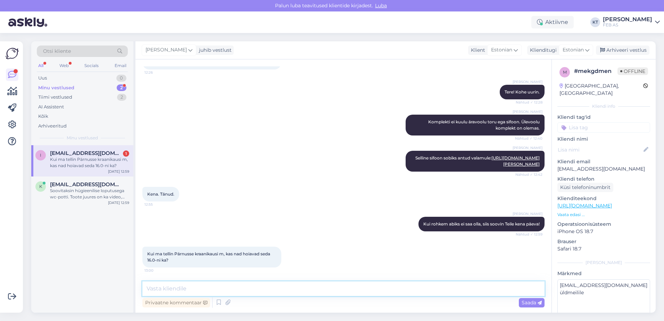
click at [186, 287] on textarea at bounding box center [343, 288] width 402 height 15
click at [227, 287] on textarea at bounding box center [343, 288] width 402 height 15
click at [221, 286] on textarea at bounding box center [343, 288] width 402 height 15
type textarea "Tellimust üldjuhul hoiame [GEOGRAPHIC_DATA] kuni 7 tööpäeva."
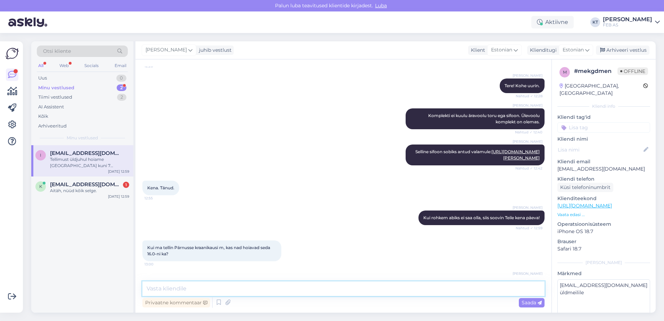
scroll to position [97, 0]
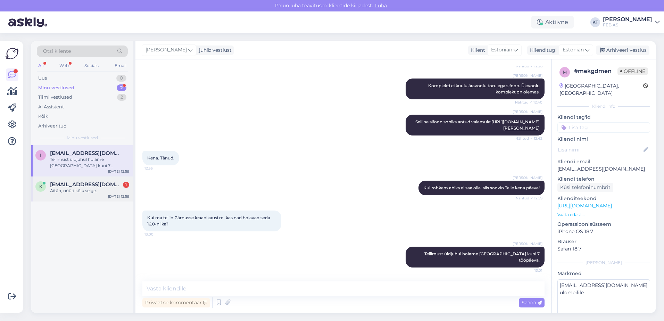
click at [91, 190] on div "Aitäh, nüüd kõik selge." at bounding box center [89, 191] width 79 height 6
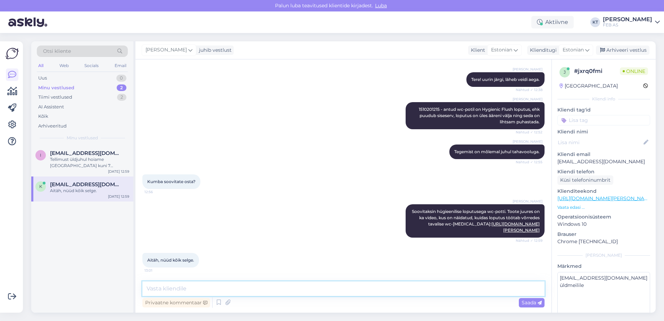
click at [252, 286] on textarea at bounding box center [343, 288] width 402 height 15
click at [216, 303] on icon at bounding box center [219, 302] width 8 height 10
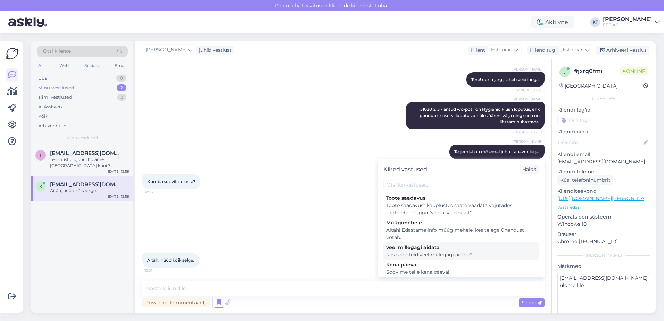
click at [402, 255] on div "Kas saan teid veel millegagi aidata?" at bounding box center [461, 254] width 150 height 7
type textarea "Kas saan teid veel millegagi aidata?"
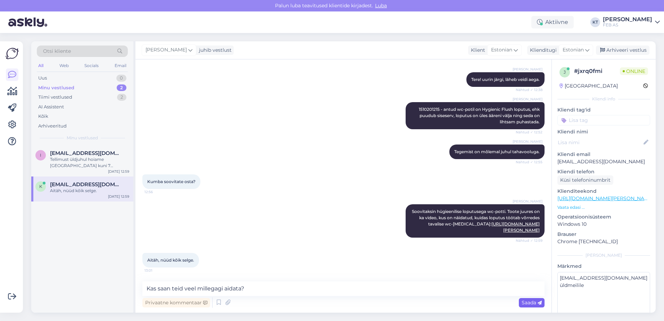
click at [528, 304] on span "Saada" at bounding box center [532, 302] width 20 height 6
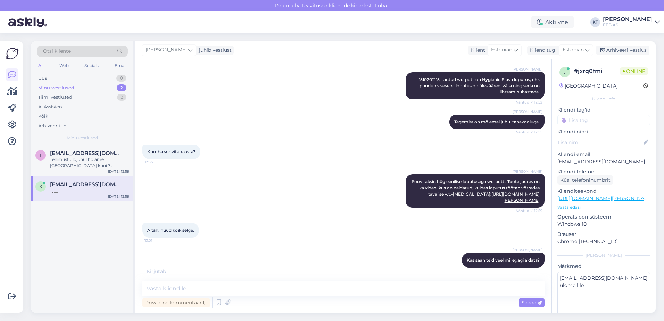
click at [304, 233] on div "Aitäh, nüüd kõik selge. 13:01" at bounding box center [343, 230] width 402 height 30
click at [69, 188] on div at bounding box center [89, 191] width 79 height 6
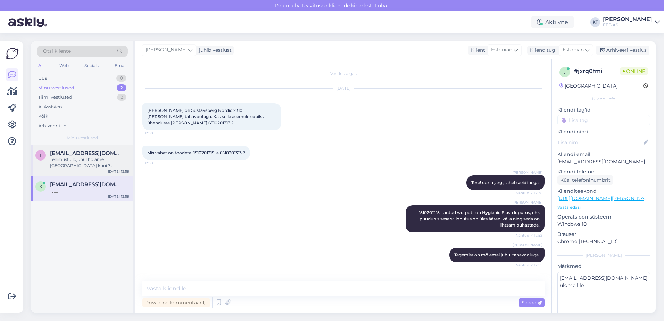
click at [76, 160] on div "Tellimust üldjuhul hoiame [GEOGRAPHIC_DATA] kuni 7 tööpäeva." at bounding box center [89, 162] width 79 height 13
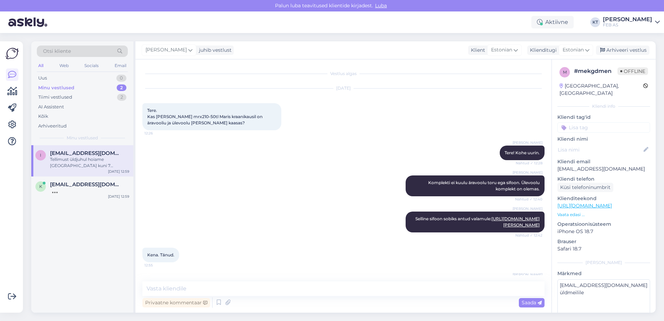
scroll to position [97, 0]
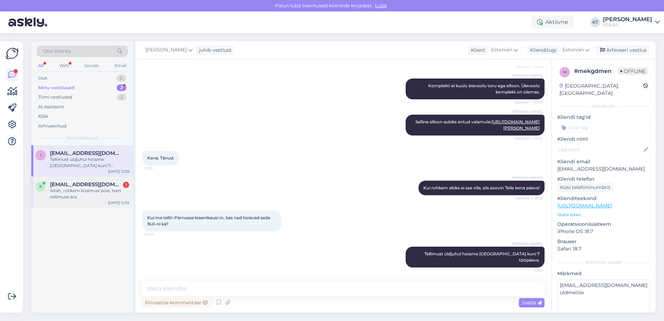
click at [74, 193] on div "Aitäh, rohkem küsimusi pole, teen tellimuse ära." at bounding box center [89, 194] width 79 height 13
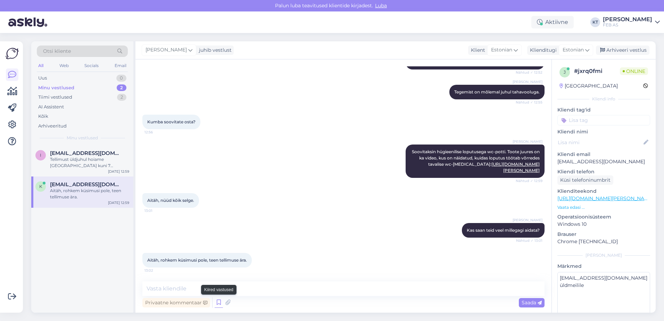
click at [220, 305] on icon at bounding box center [219, 302] width 8 height 10
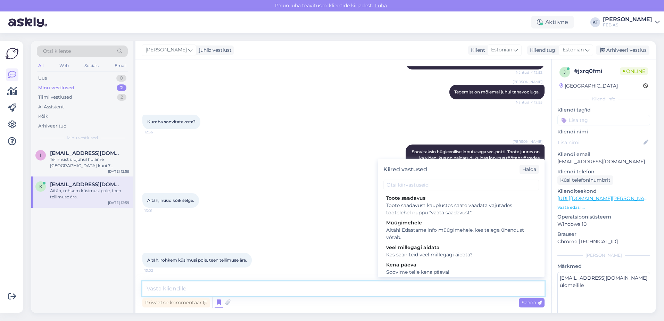
click at [315, 291] on textarea at bounding box center [343, 288] width 402 height 15
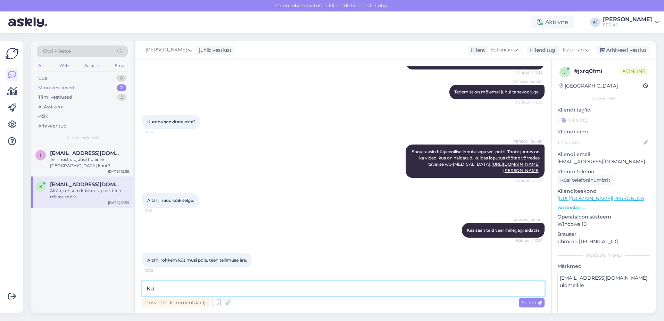
type textarea "K"
type textarea "Soovime Teile kena päeva!"
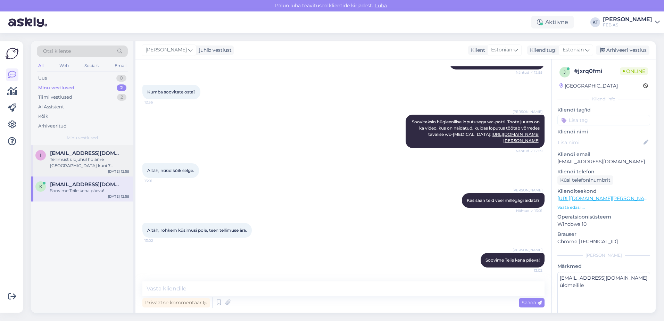
click at [116, 163] on div "Tellimust üldjuhul hoiame [GEOGRAPHIC_DATA] kuni 7 tööpäeva." at bounding box center [89, 162] width 79 height 13
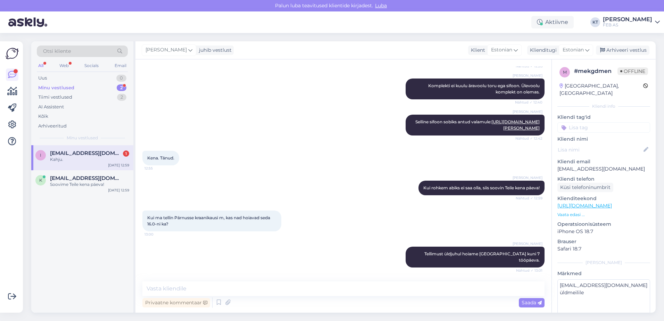
scroll to position [127, 0]
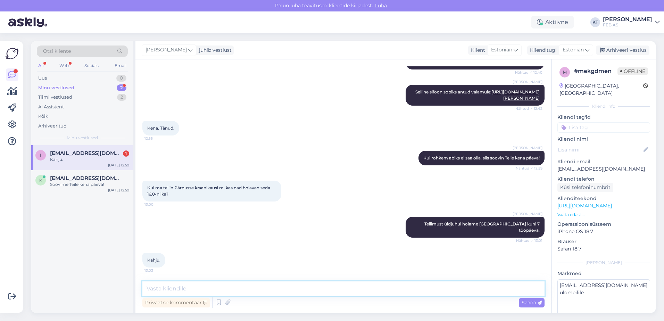
click at [193, 287] on textarea at bounding box center [343, 288] width 402 height 15
click at [245, 254] on div "Kahju. 13:03" at bounding box center [343, 260] width 402 height 30
click at [64, 154] on span "[EMAIL_ADDRESS][DOMAIN_NAME]" at bounding box center [86, 153] width 72 height 6
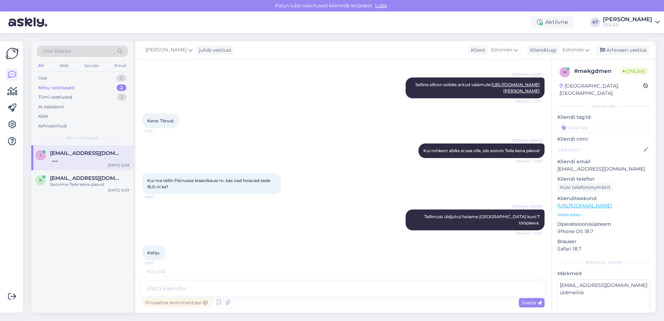
scroll to position [157, 0]
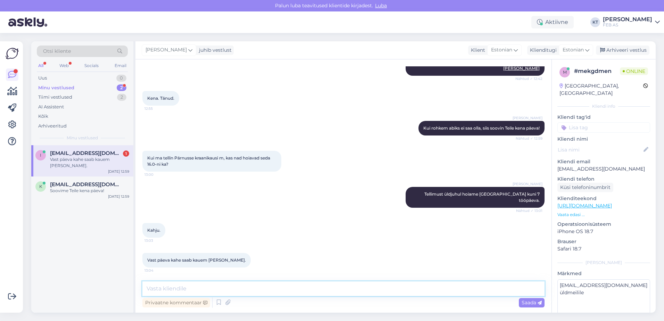
click at [242, 288] on textarea at bounding box center [343, 288] width 402 height 15
click at [271, 240] on div "Kahju. 13:03" at bounding box center [343, 230] width 402 height 30
click at [377, 231] on div "Kahju. 13:03" at bounding box center [343, 230] width 402 height 30
click at [358, 220] on div "Kahju. 13:03" at bounding box center [343, 230] width 402 height 30
click at [337, 288] on textarea at bounding box center [343, 288] width 402 height 15
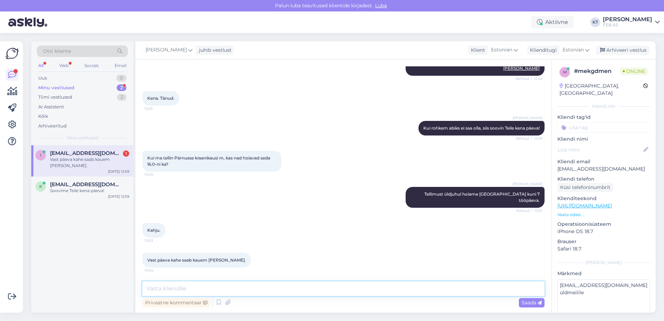
click at [295, 289] on textarea at bounding box center [343, 288] width 402 height 15
click at [268, 287] on textarea at bounding box center [343, 288] width 402 height 15
click at [221, 280] on div "Vestlus algas [DATE] Tere. Kas [PERSON_NAME] mrx210-50tl Maris kraanikausil on …" at bounding box center [343, 185] width 416 height 253
click at [228, 289] on textarea at bounding box center [343, 288] width 402 height 15
click at [273, 285] on textarea at bounding box center [343, 288] width 402 height 15
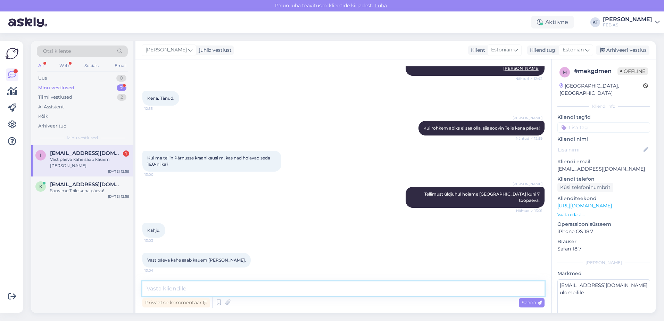
click at [270, 282] on textarea at bounding box center [343, 288] width 402 height 15
type textarea "Jah, saaksime [PERSON_NAME] kauem."
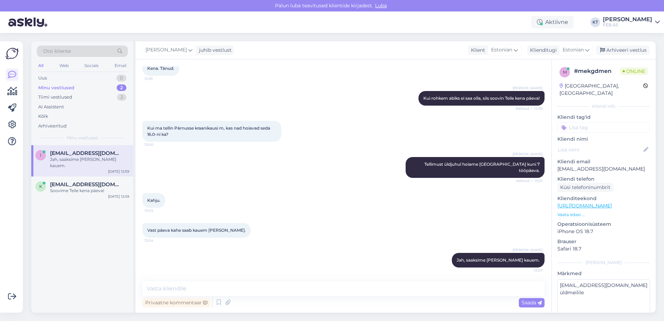
click at [351, 232] on div "Vast päeva kahe saab kauem [PERSON_NAME]. 13:04" at bounding box center [343, 230] width 402 height 30
click at [290, 239] on div "Vast päeva kahe saab kauem [PERSON_NAME]. 13:04" at bounding box center [343, 230] width 402 height 30
click at [351, 286] on textarea at bounding box center [343, 288] width 402 height 15
click at [380, 232] on div "Vast päeva kahe saab kauem [PERSON_NAME]. 13:04" at bounding box center [343, 230] width 402 height 30
click at [473, 286] on textarea at bounding box center [343, 288] width 402 height 15
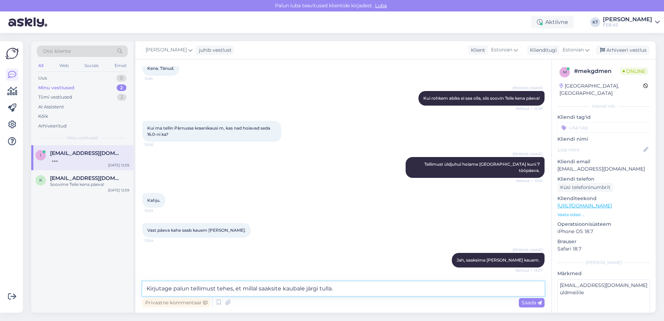
click at [233, 288] on textarea "Kirjutage palun tellimust tehes, et millal saaksite kaubale järgi tulla." at bounding box center [343, 288] width 402 height 15
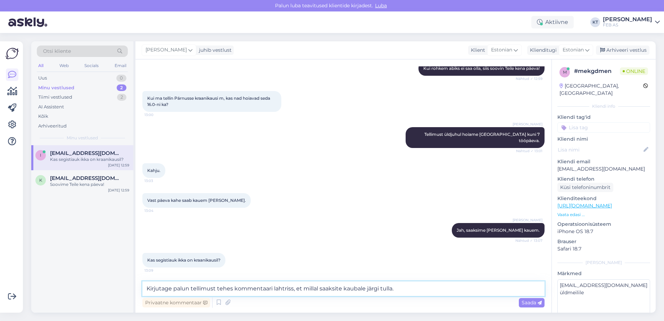
type textarea "Kirjutage palun tellimust tehes kommentaari lahtrisse, et millal saaksite kauba…"
click at [439, 294] on textarea "Kirjutage palun tellimust tehes kommentaari lahtrisse, et millal saaksite kauba…" at bounding box center [343, 288] width 402 height 15
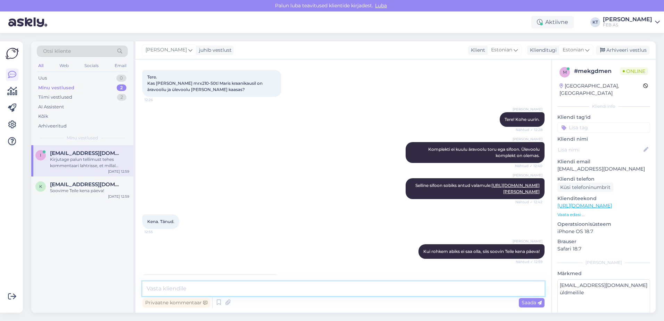
scroll to position [0, 0]
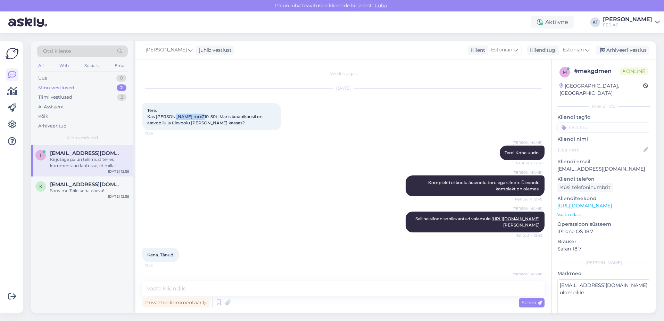
drag, startPoint x: 195, startPoint y: 116, endPoint x: 170, endPoint y: 118, distance: 25.1
click at [170, 118] on span "Tere. Kas [PERSON_NAME] mrx210-50tl Maris kraanikausil on äravooliu ja ülevoolu…" at bounding box center [205, 117] width 116 height 18
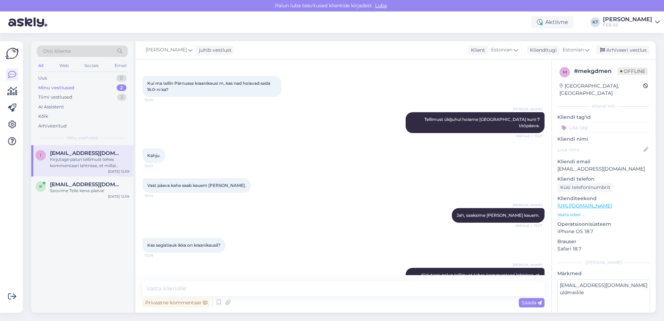
scroll to position [253, 0]
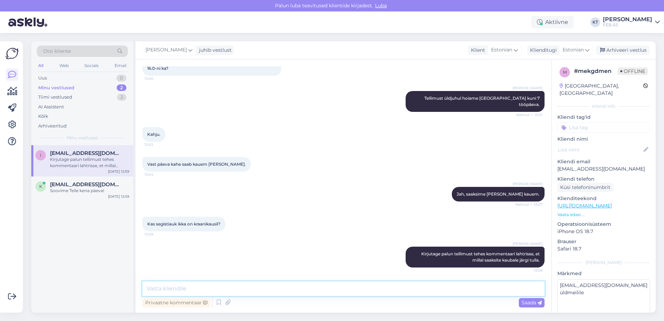
click at [217, 292] on textarea at bounding box center [343, 288] width 402 height 15
paste textarea "Segisti auk 35 mm"
click at [239, 288] on textarea "Valamul on segisti auk Segisti auk 35 mm" at bounding box center [343, 288] width 402 height 15
drag, startPoint x: 240, startPoint y: 288, endPoint x: 210, endPoint y: 289, distance: 29.5
click at [210, 289] on textarea "Valamul on segisti auk Segisti auk 35 mm" at bounding box center [343, 288] width 402 height 15
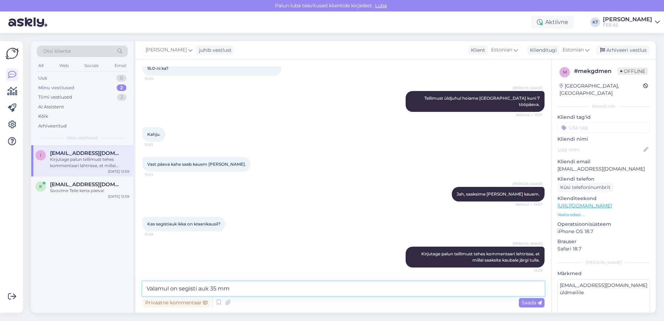
click at [245, 289] on textarea "Valamul on segisti auk 35 mm" at bounding box center [343, 288] width 402 height 15
type textarea "Valamul on segisti auk 35 mm."
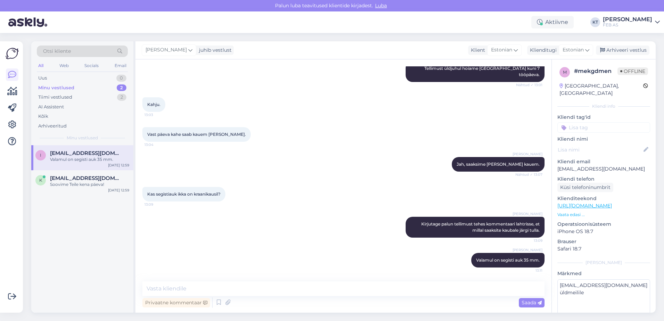
click at [425, 252] on div "[PERSON_NAME] on segisti auk 35 mm. 13:11" at bounding box center [343, 260] width 402 height 30
click at [291, 243] on div "[PERSON_NAME] palun tellimust tehes kommentaari lahtrisse, et [PERSON_NAME] saa…" at bounding box center [343, 227] width 402 height 36
click at [50, 180] on div "k [EMAIL_ADDRESS][DOMAIN_NAME] Soovime Teile kena päeva!" at bounding box center [82, 181] width 94 height 13
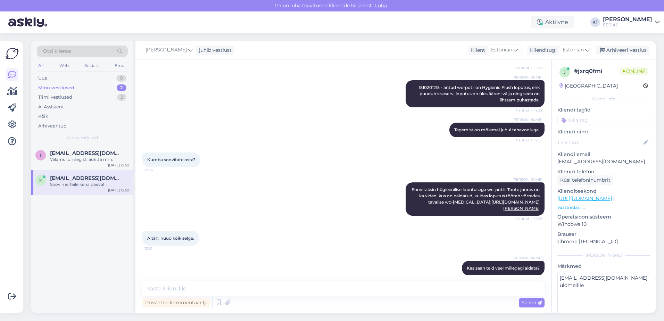
scroll to position [193, 0]
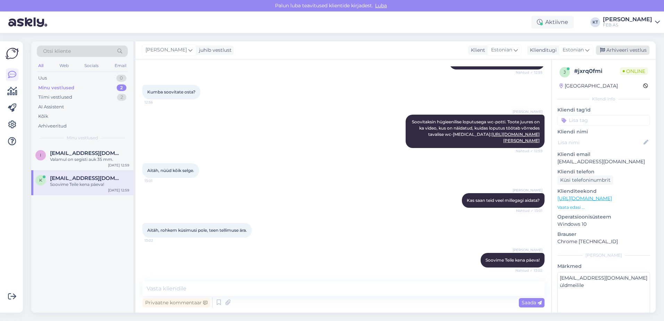
click at [603, 50] on icon at bounding box center [602, 50] width 5 height 5
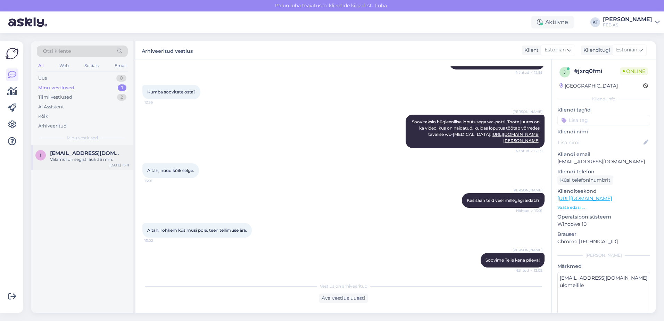
click at [90, 155] on span "[EMAIL_ADDRESS][DOMAIN_NAME]" at bounding box center [86, 153] width 72 height 6
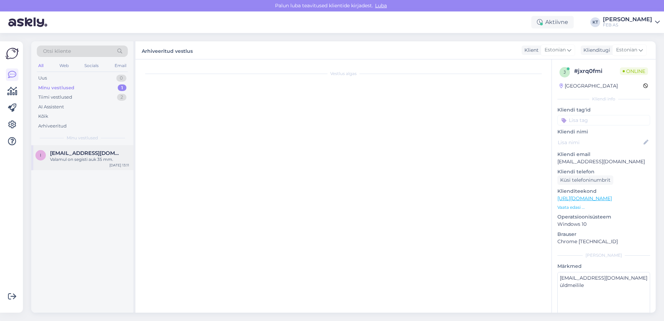
scroll to position [282, 0]
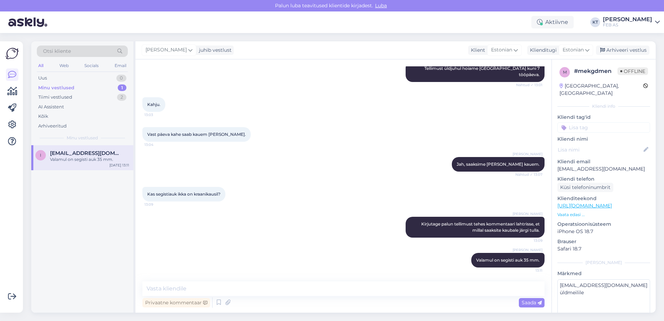
click at [290, 211] on div "[PERSON_NAME] palun tellimust tehes kommentaari lahtrisse, et [PERSON_NAME] saa…" at bounding box center [343, 227] width 402 height 36
click at [295, 222] on div "[PERSON_NAME] palun tellimust tehes kommentaari lahtrisse, et [PERSON_NAME] saa…" at bounding box center [343, 227] width 402 height 36
click at [256, 269] on div "[PERSON_NAME] on segisti auk 35 mm. 13:11" at bounding box center [343, 260] width 402 height 30
click at [106, 243] on div "I [EMAIL_ADDRESS][DOMAIN_NAME] Valamul on segisti auk 35 mm. [DATE] 13:11" at bounding box center [82, 228] width 102 height 167
